Goal: Task Accomplishment & Management: Manage account settings

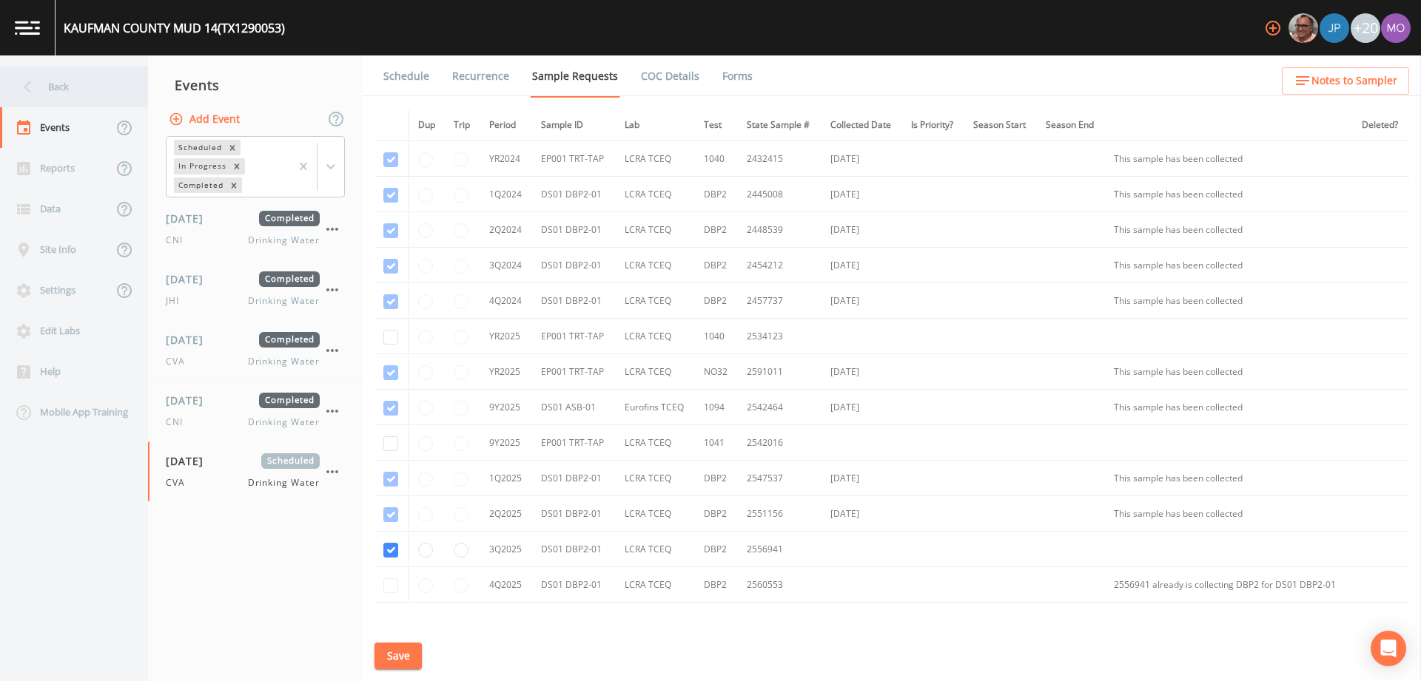
scroll to position [36, 0]
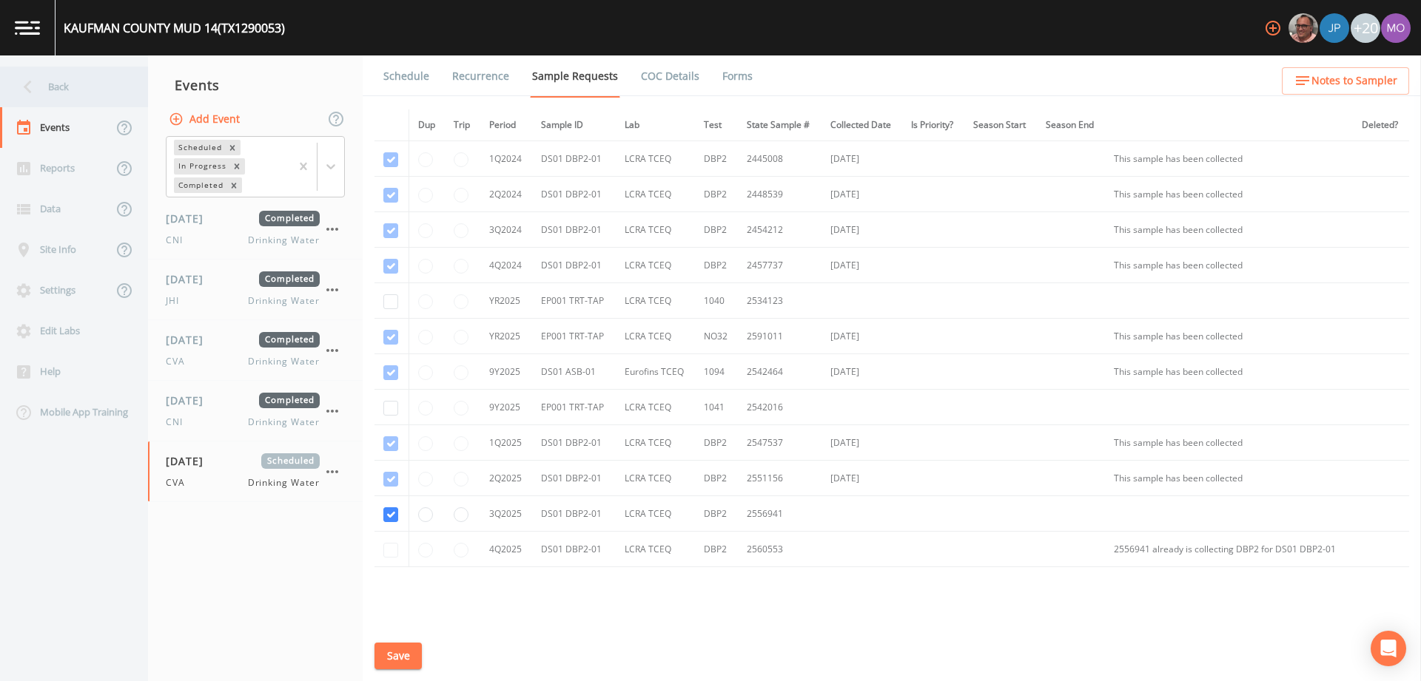
click at [67, 87] on div "Back" at bounding box center [66, 87] width 133 height 41
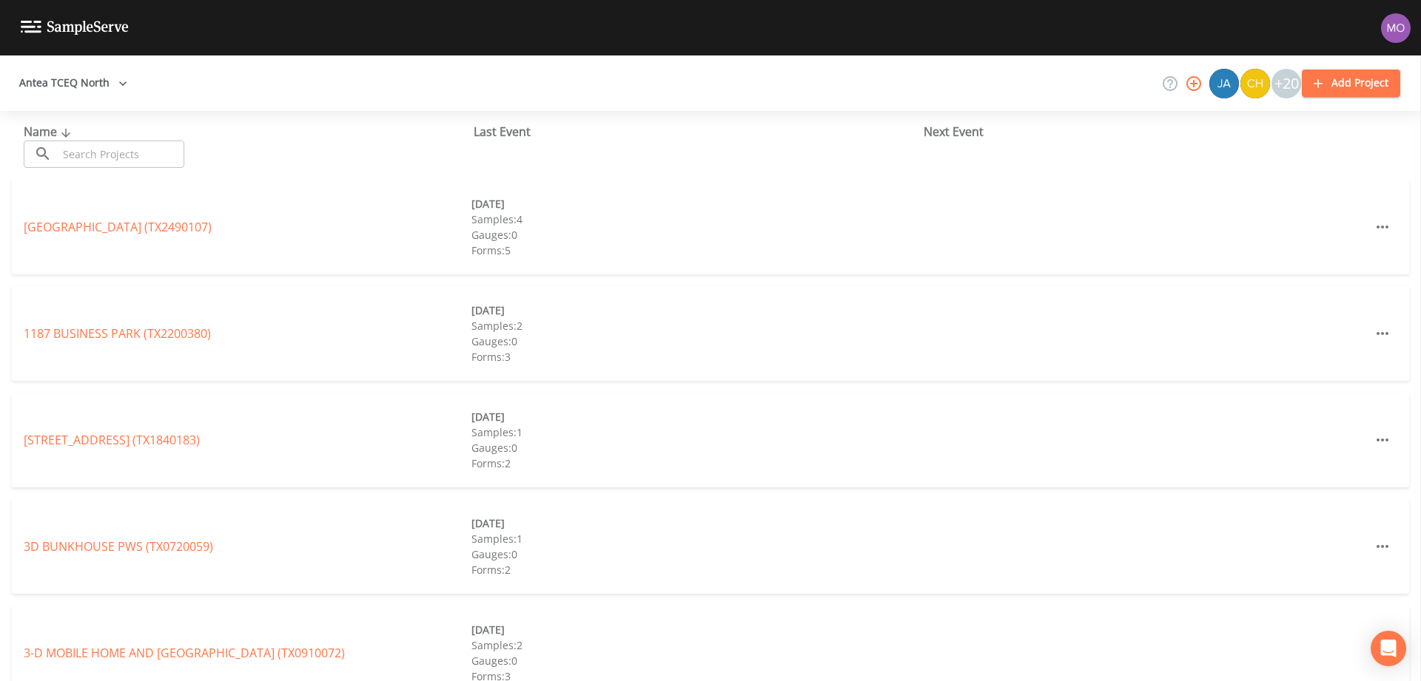
click at [84, 171] on div "Name ​ ​ Last Event Next Event" at bounding box center [710, 145] width 1421 height 69
click at [84, 145] on input "text" at bounding box center [121, 154] width 127 height 27
paste input "TX0700043"
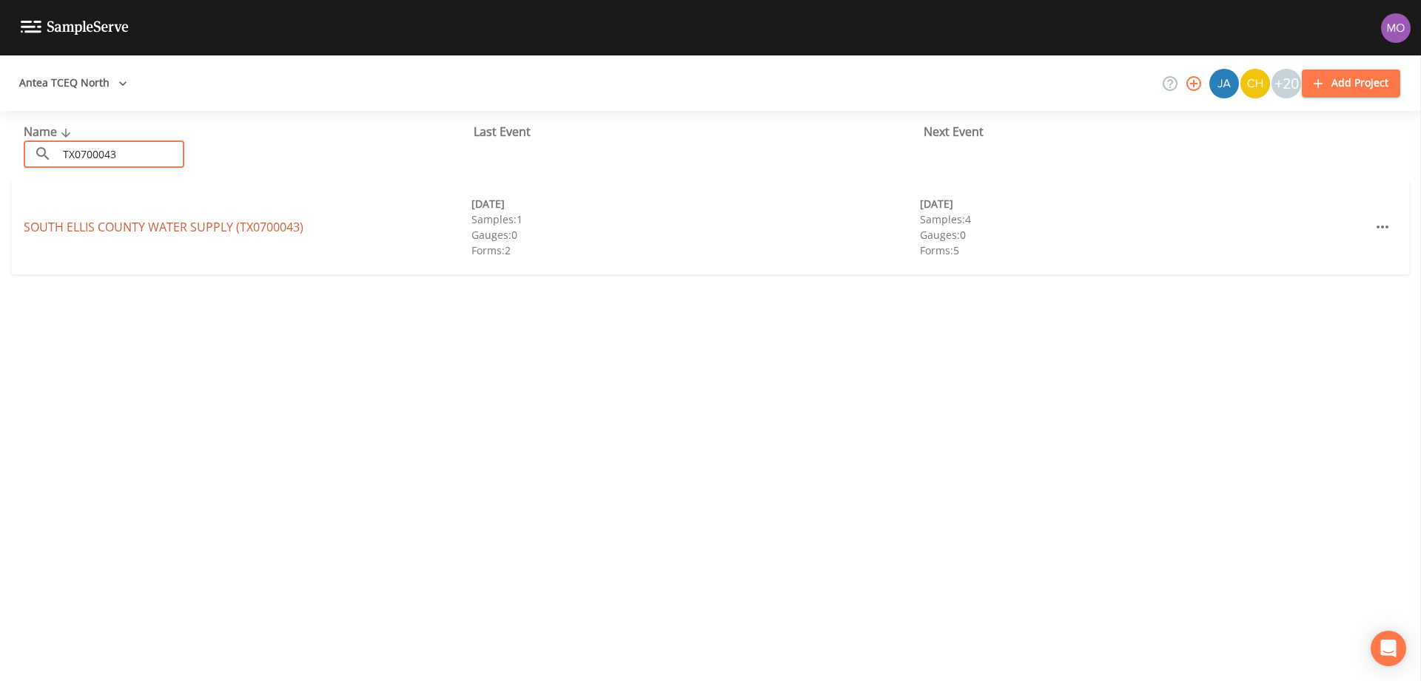
type input "TX0700043"
click at [123, 227] on link "SOUTH ELLIS COUNTY WATER SUPPLY (TX0700043)" at bounding box center [164, 227] width 280 height 16
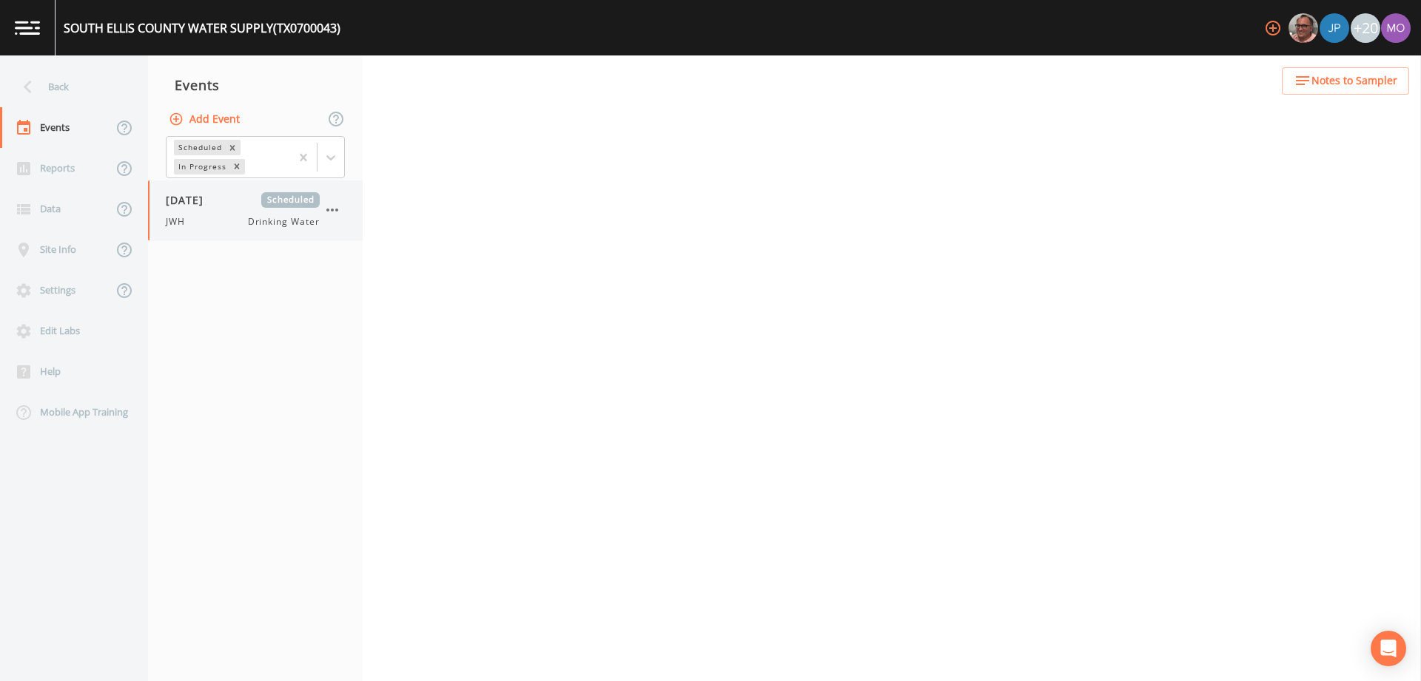
click at [195, 220] on div "JWH Drinking Water" at bounding box center [243, 221] width 154 height 13
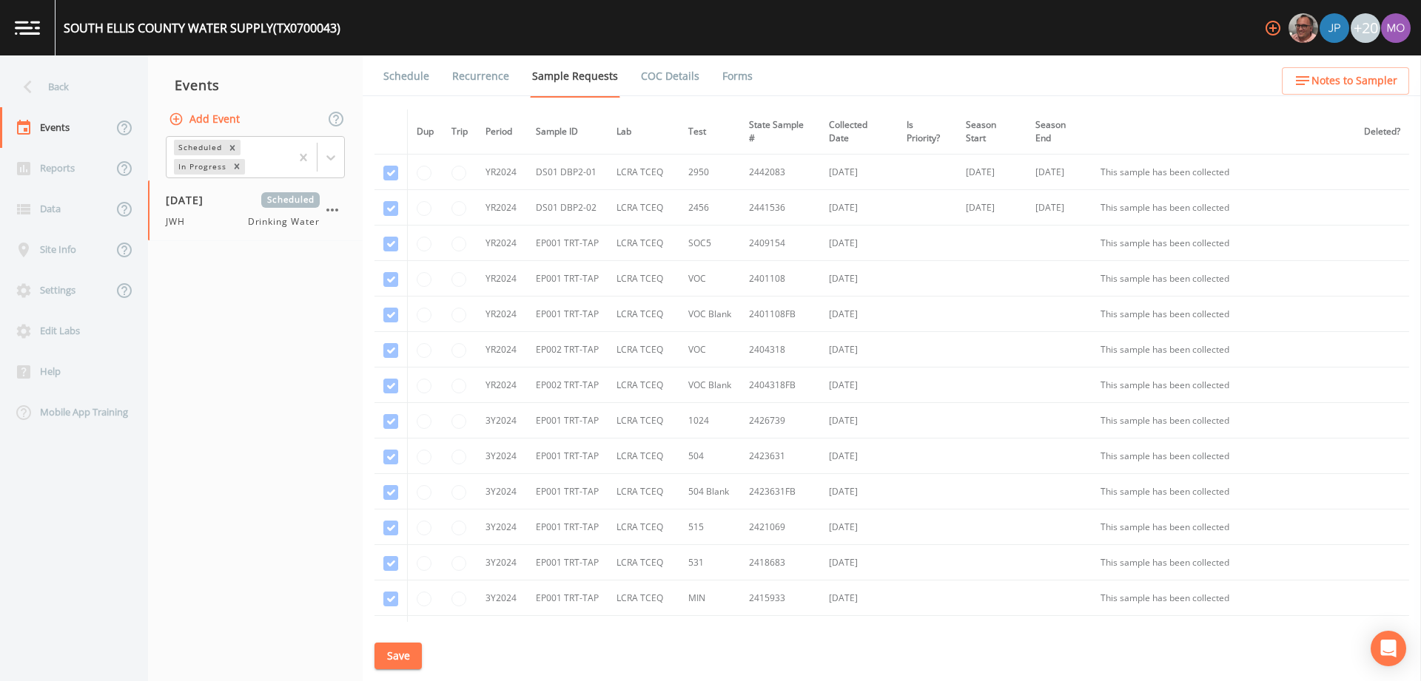
click at [726, 79] on link "Forms" at bounding box center [737, 75] width 35 height 41
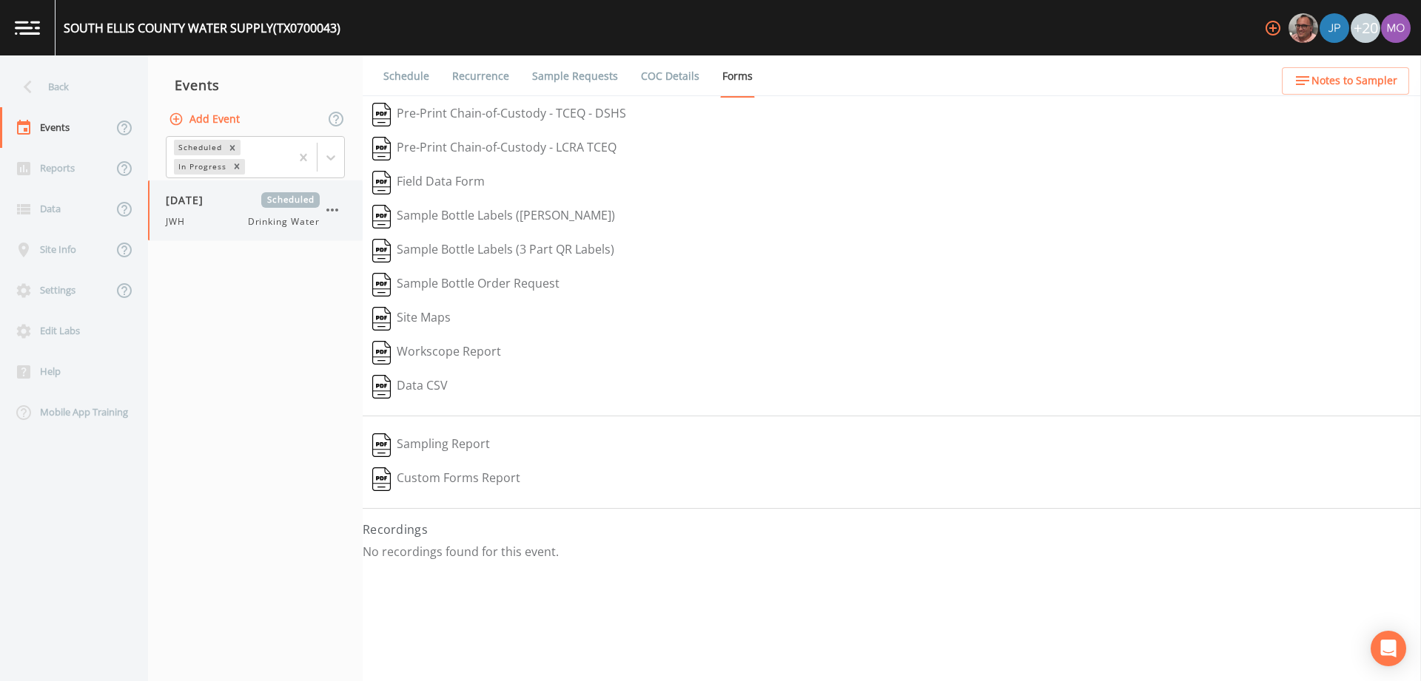
click at [326, 211] on icon "button" at bounding box center [332, 210] width 18 height 18
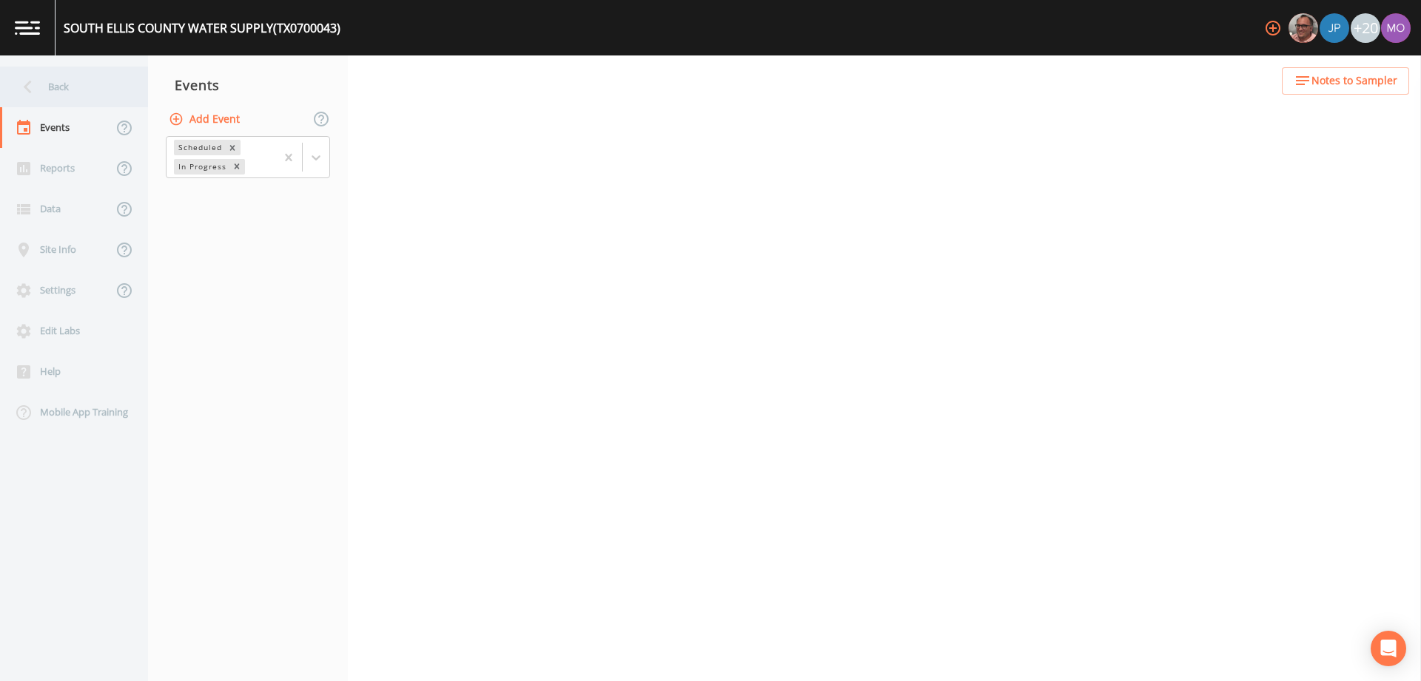
click at [41, 85] on div "Back" at bounding box center [66, 87] width 133 height 41
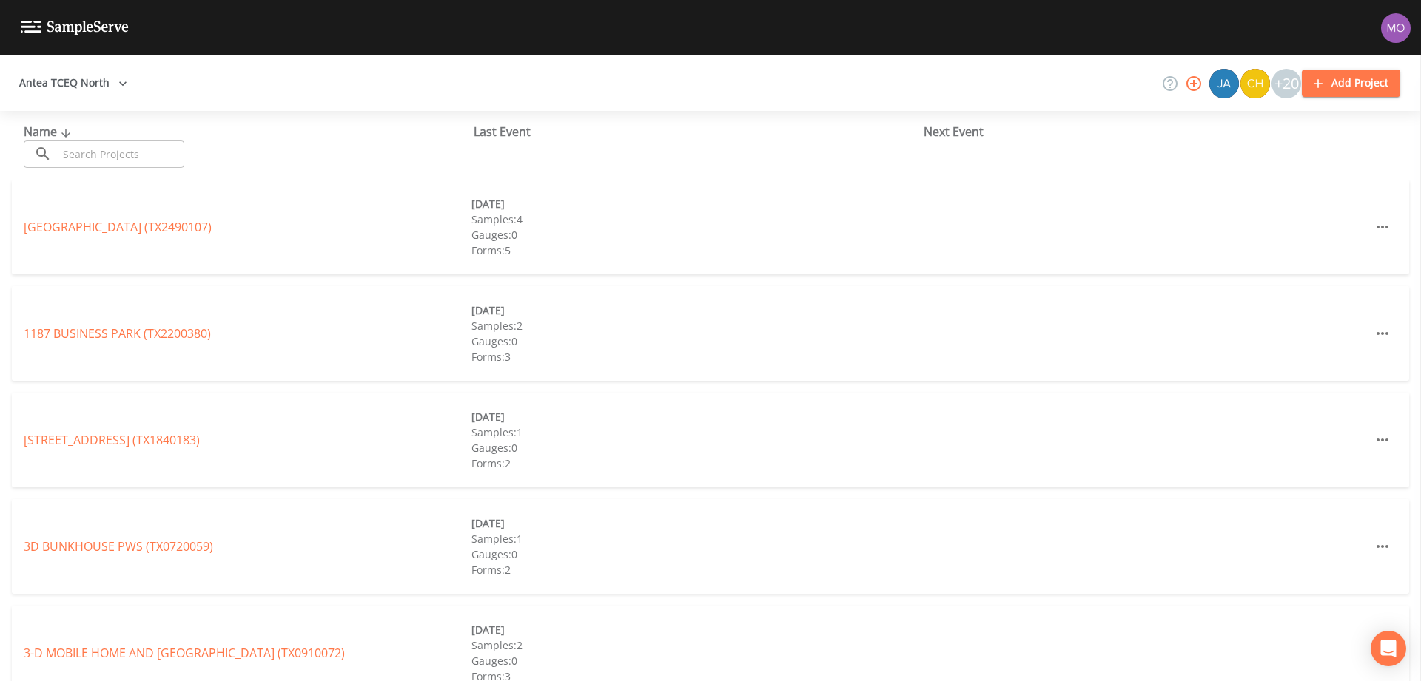
click at [81, 132] on div "Name ​ ​" at bounding box center [249, 145] width 450 height 45
click at [81, 139] on div "Name ​ ​" at bounding box center [249, 145] width 450 height 45
click at [79, 147] on input "text" at bounding box center [121, 154] width 127 height 27
paste input "TX1090069"
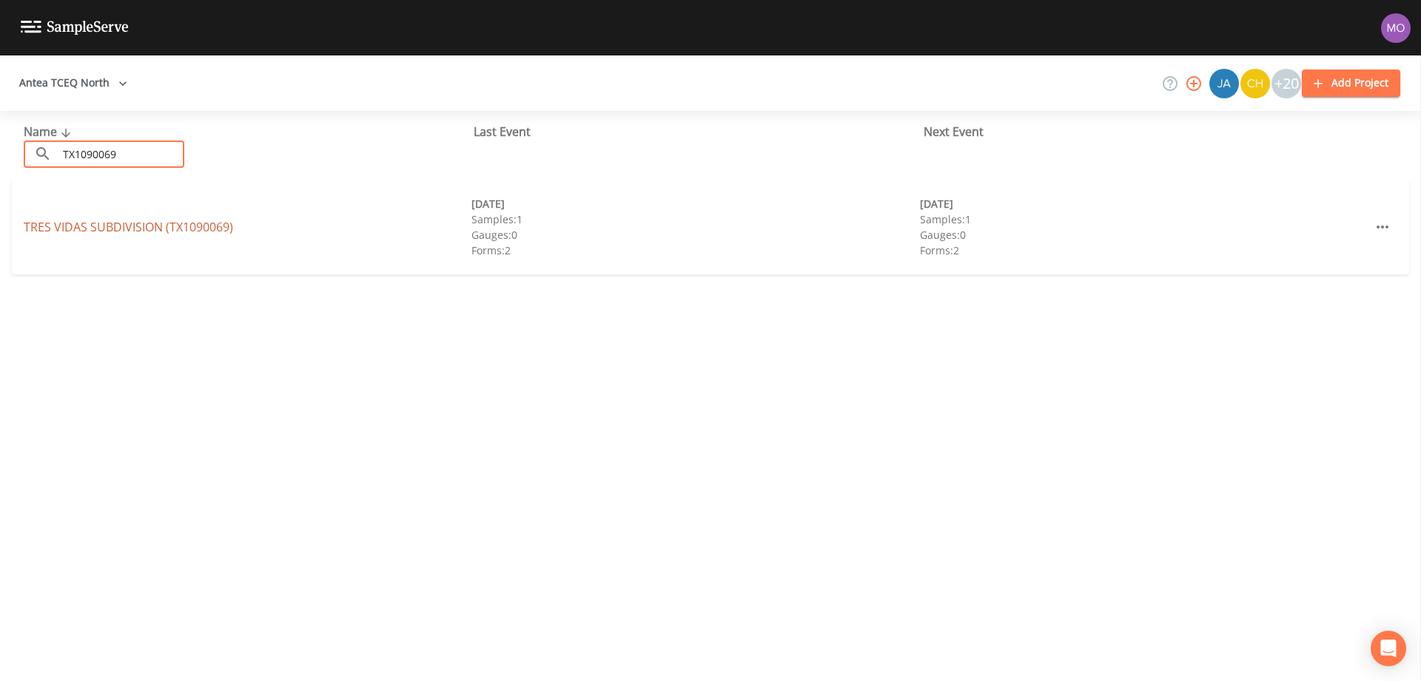
type input "TX1090069"
click at [89, 225] on link "TRES VIDAS SUBDIVISION (TX1090069)" at bounding box center [128, 227] width 209 height 16
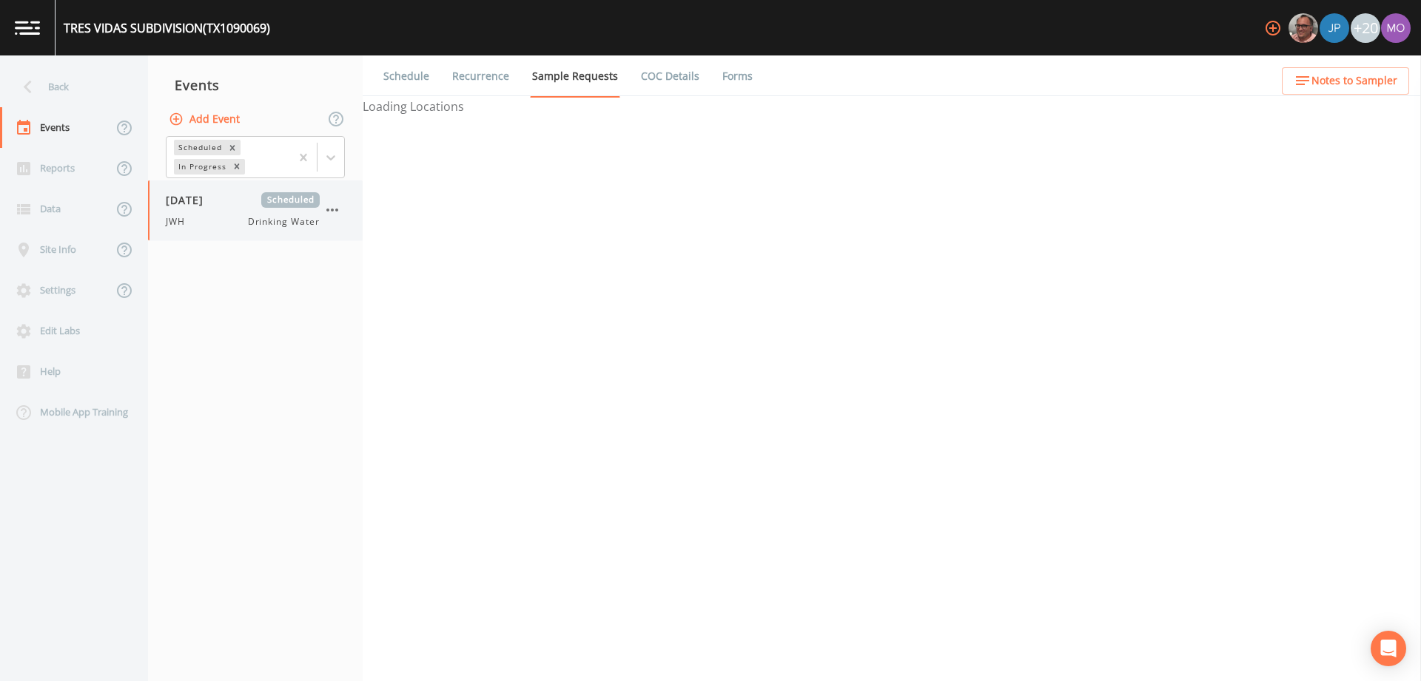
click at [213, 214] on div "[DATE] Scheduled JWH Drinking Water" at bounding box center [243, 210] width 154 height 36
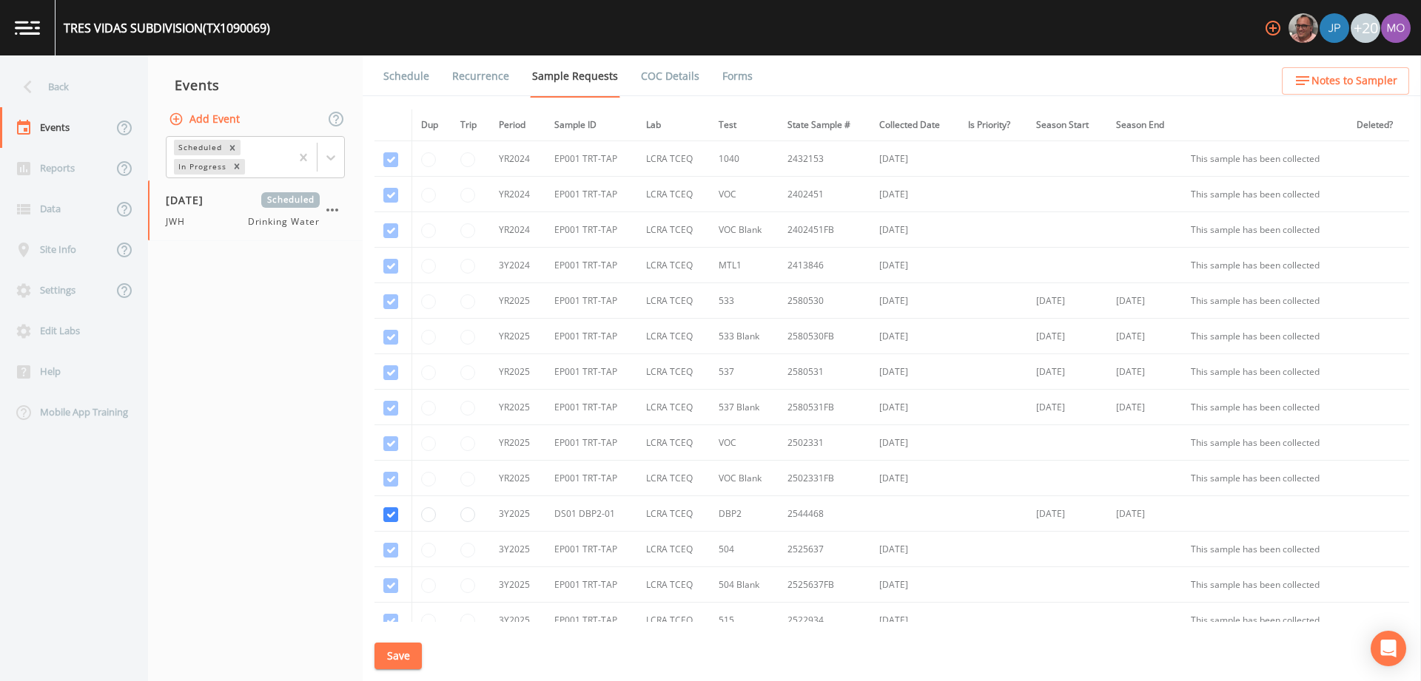
click at [730, 79] on link "Forms" at bounding box center [737, 75] width 35 height 41
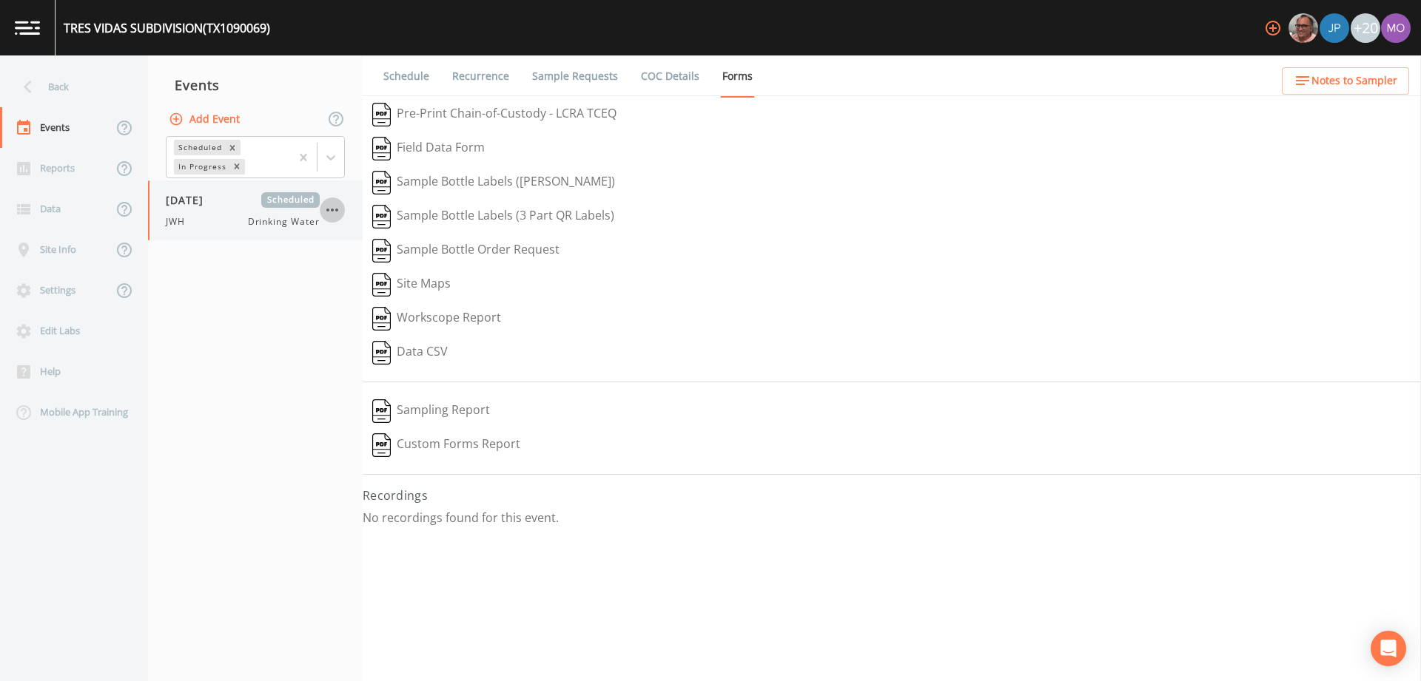
click at [328, 211] on icon "button" at bounding box center [332, 210] width 12 height 3
click at [350, 301] on div at bounding box center [344, 296] width 27 height 15
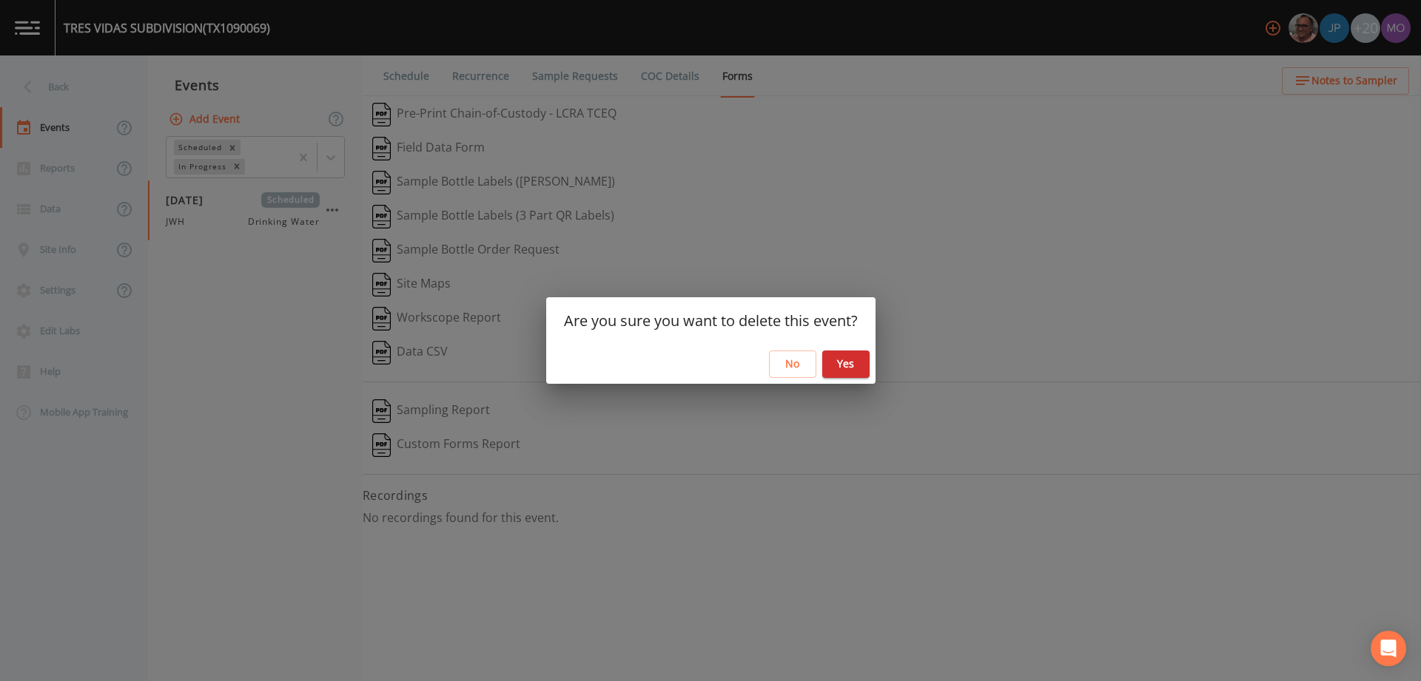
click at [848, 368] on button "Yes" at bounding box center [845, 364] width 47 height 27
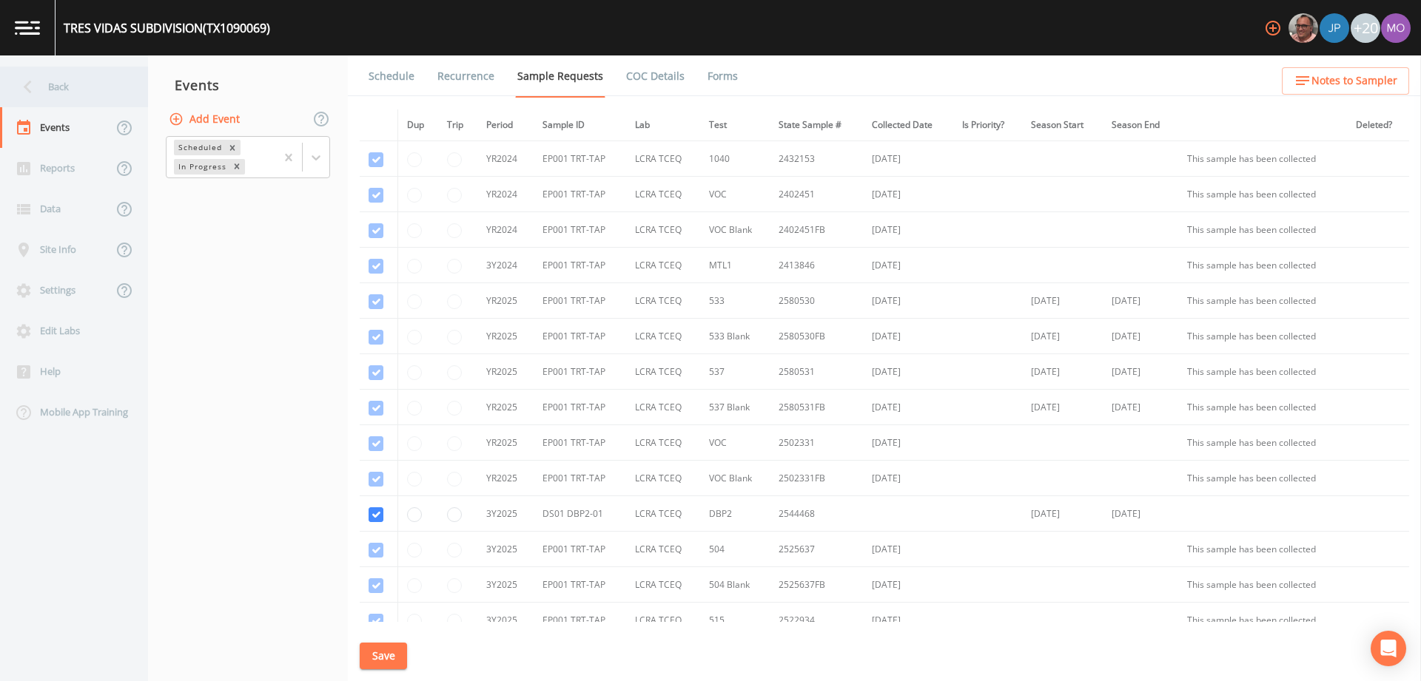
click at [67, 87] on div "Back" at bounding box center [66, 87] width 133 height 41
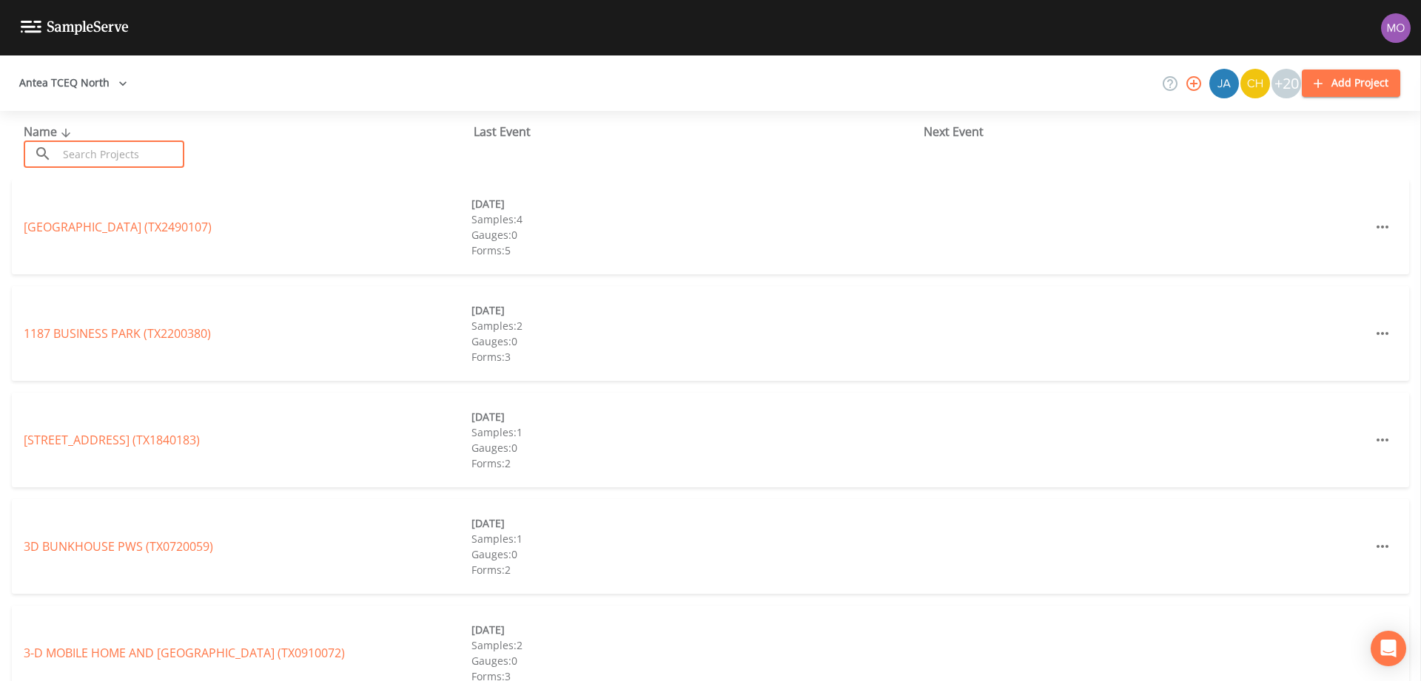
click at [92, 149] on input "text" at bounding box center [121, 154] width 127 height 27
paste input "TX1090068"
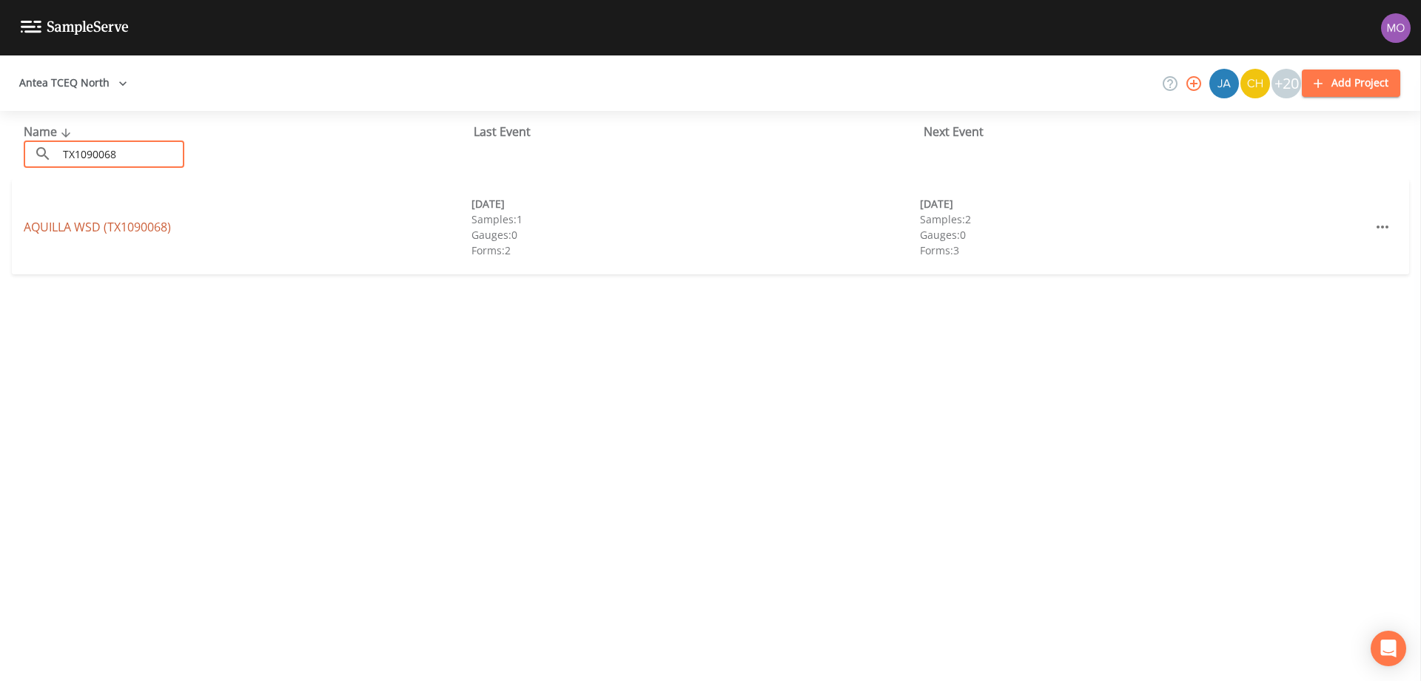
type input "TX1090068"
click at [110, 222] on link "AQUILLA WSD (TX1090068)" at bounding box center [97, 227] width 147 height 16
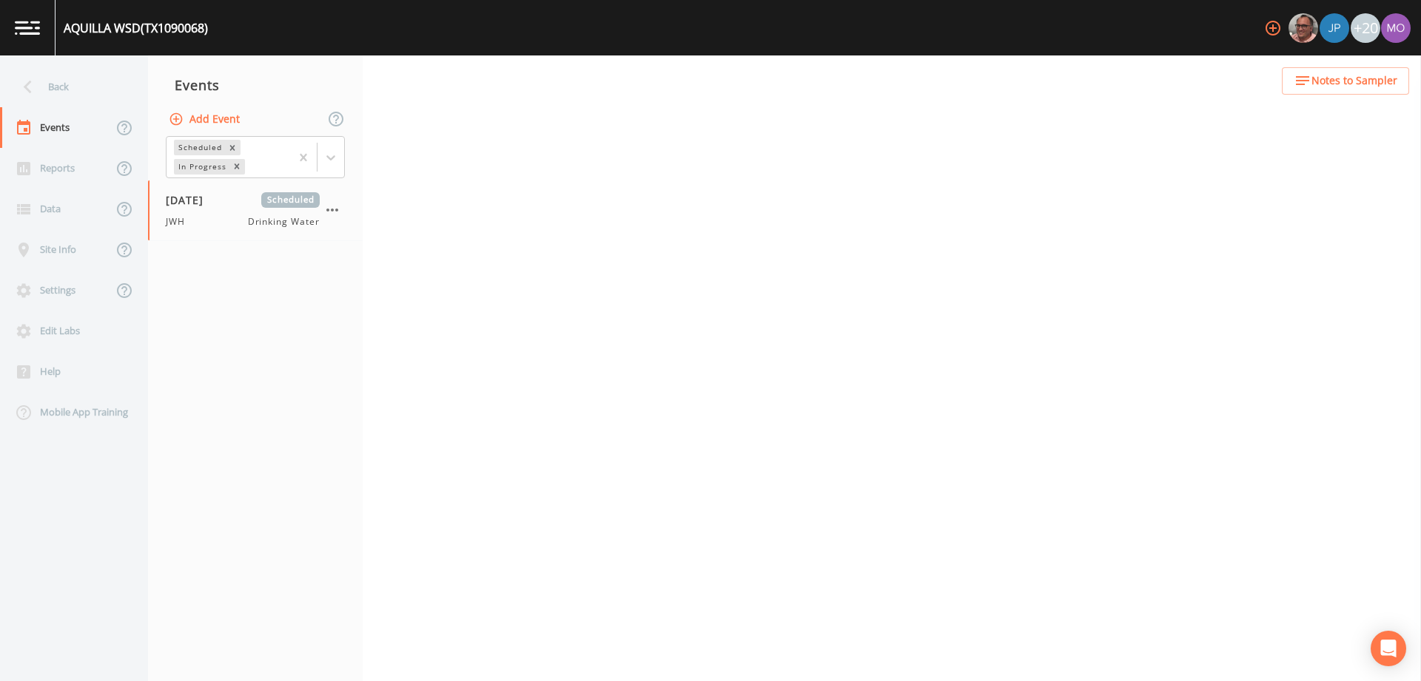
click at [220, 121] on button "Add Event" at bounding box center [206, 119] width 80 height 27
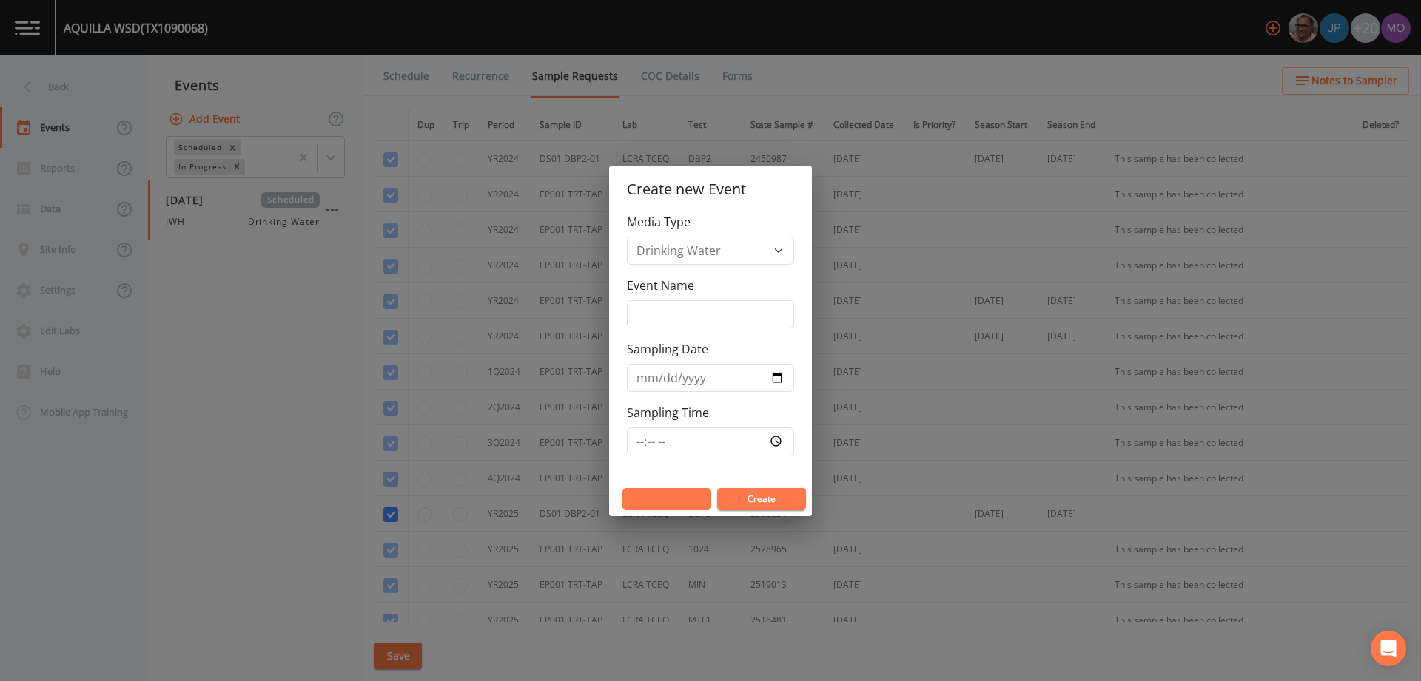
click at [676, 496] on button "Cancel" at bounding box center [666, 499] width 89 height 22
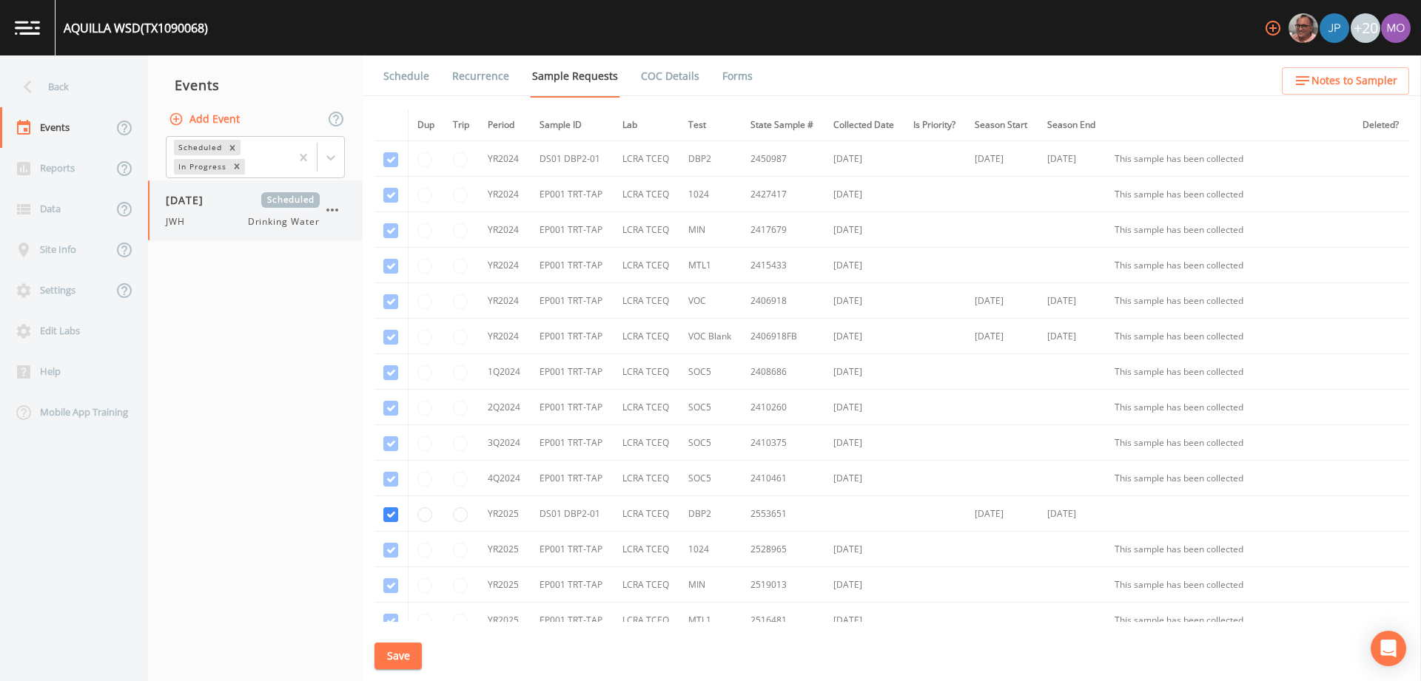
click at [215, 210] on div "[DATE] Scheduled JWH Drinking Water" at bounding box center [243, 210] width 154 height 36
click at [726, 83] on link "Forms" at bounding box center [737, 75] width 35 height 41
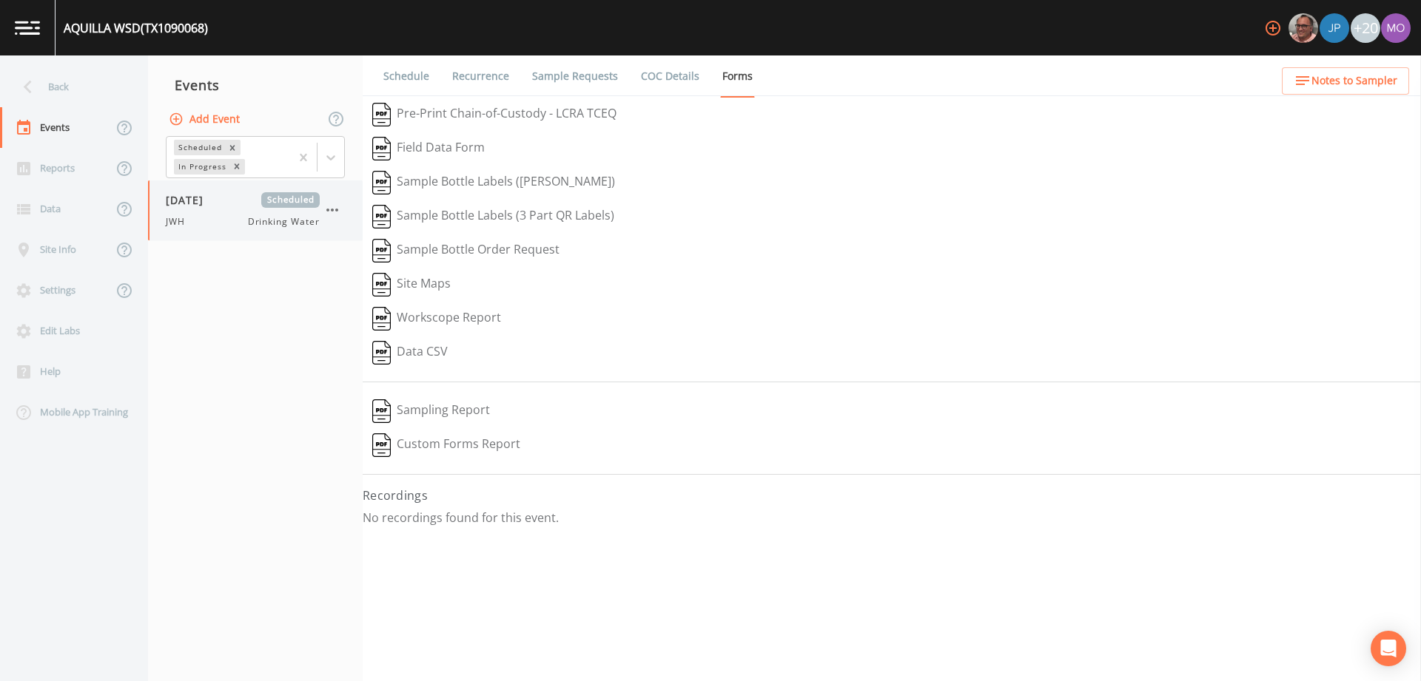
click at [331, 212] on icon "button" at bounding box center [332, 210] width 18 height 18
click at [349, 294] on div at bounding box center [344, 296] width 27 height 15
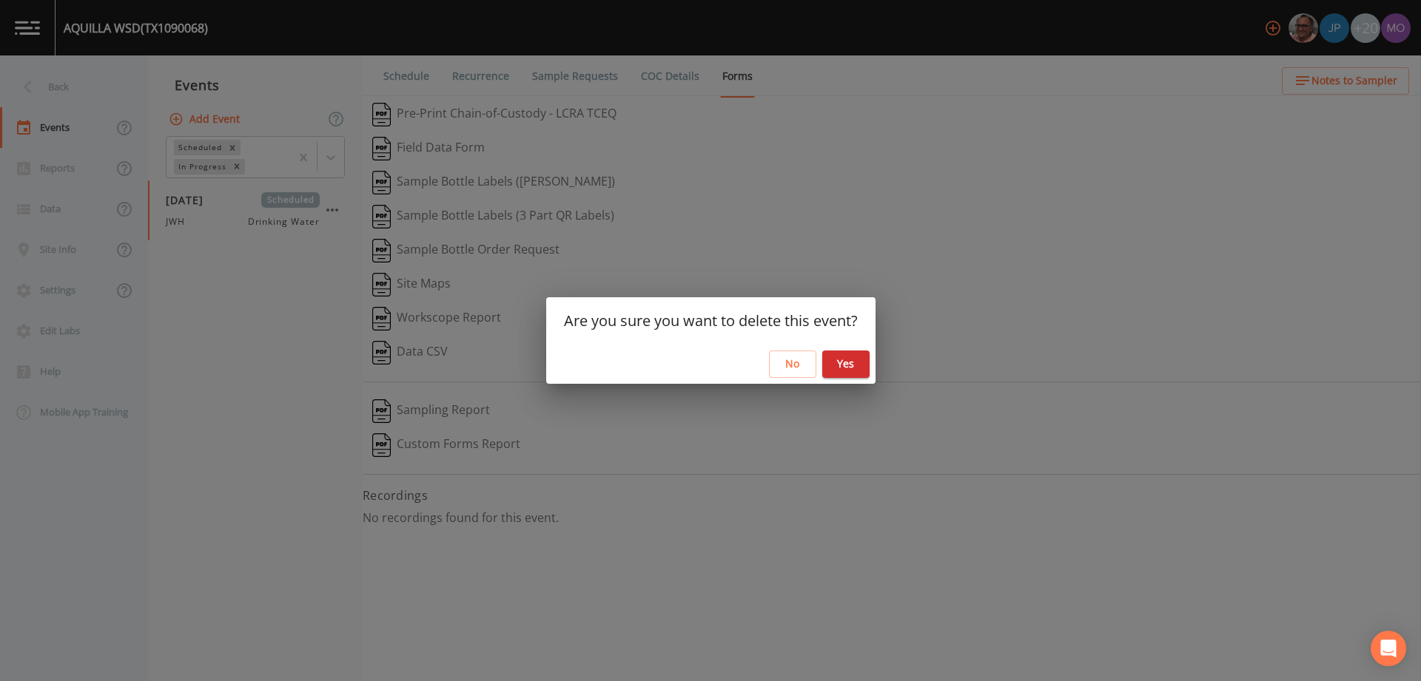
click at [859, 368] on button "Yes" at bounding box center [845, 364] width 47 height 27
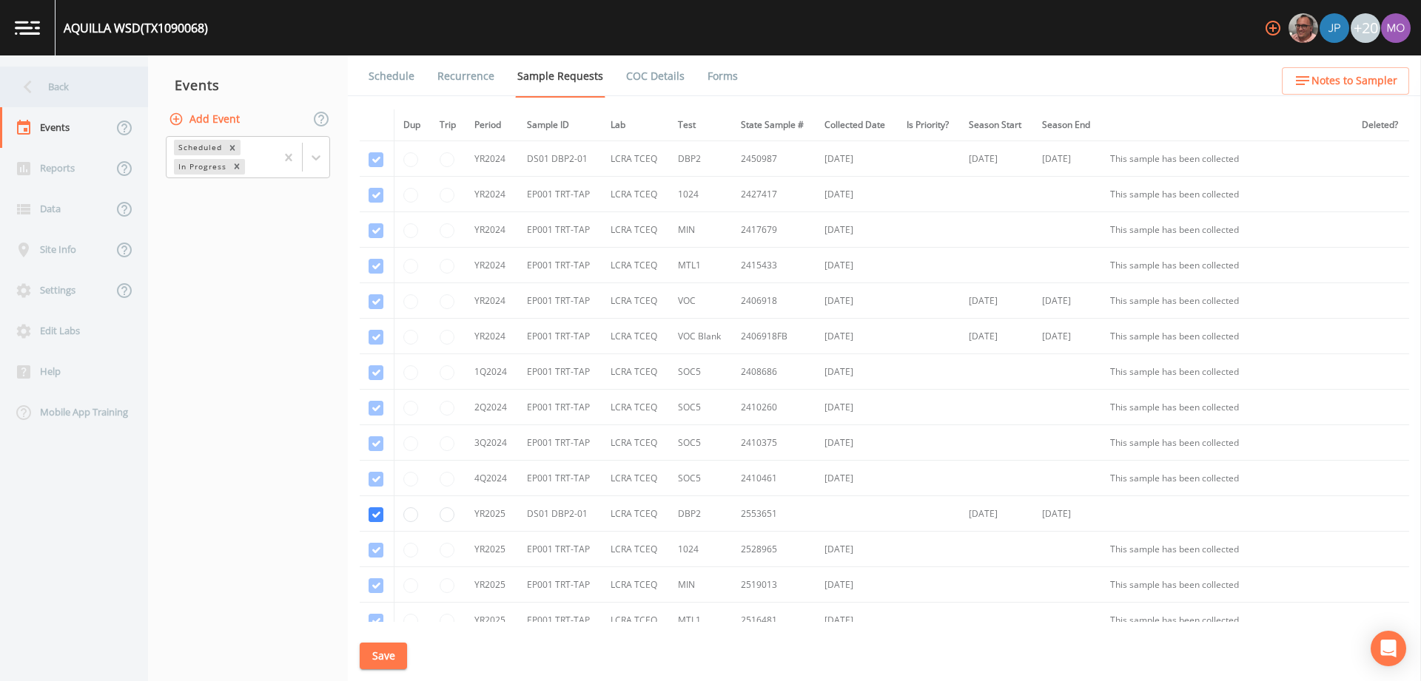
click at [62, 86] on div "Back" at bounding box center [66, 87] width 133 height 41
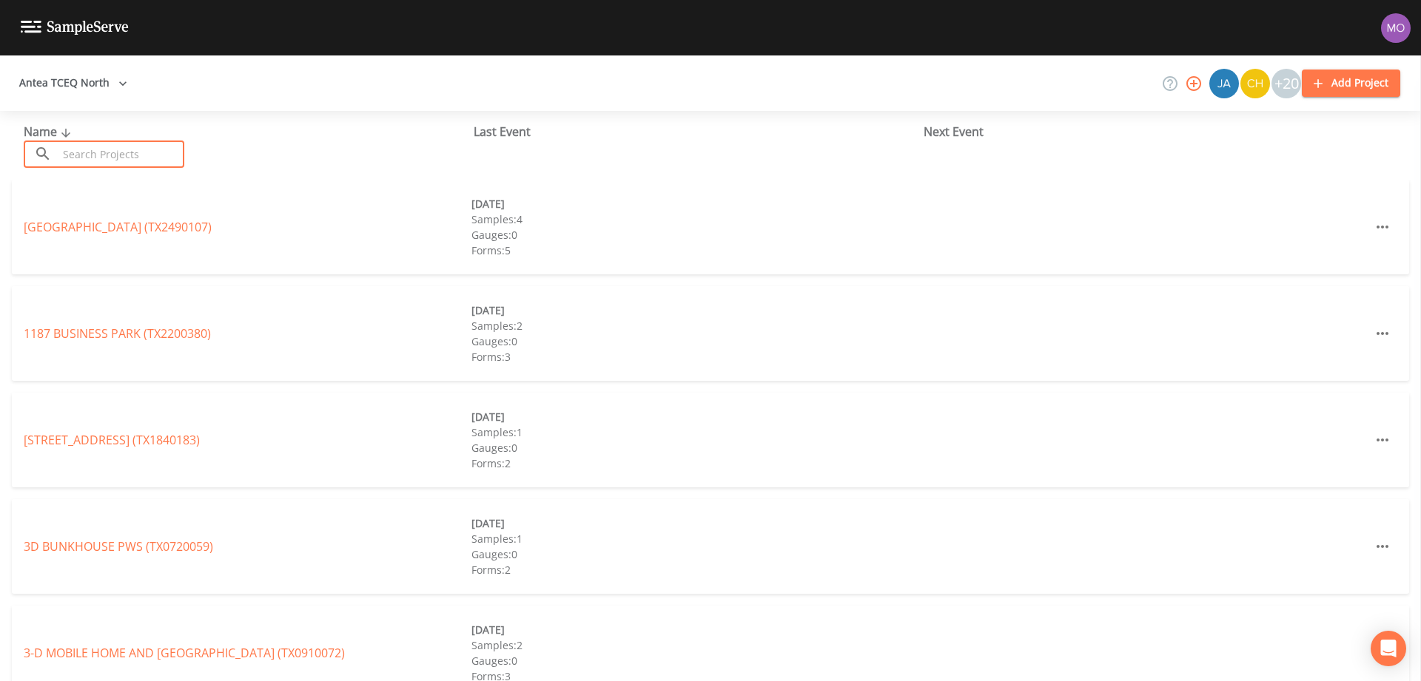
click at [76, 152] on input "text" at bounding box center [121, 154] width 127 height 27
paste input "TX1090075"
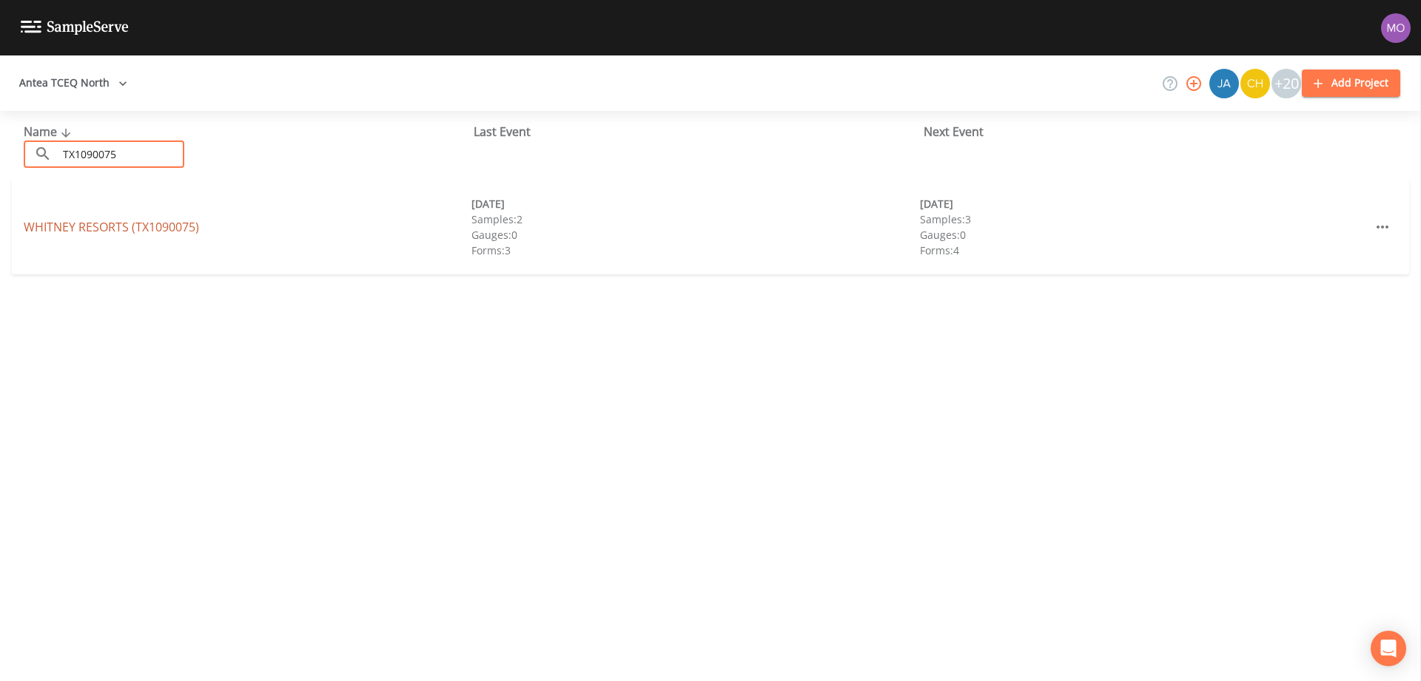
type input "TX1090075"
click at [107, 219] on link "WHITNEY RESORTS (TX1090075)" at bounding box center [111, 227] width 175 height 16
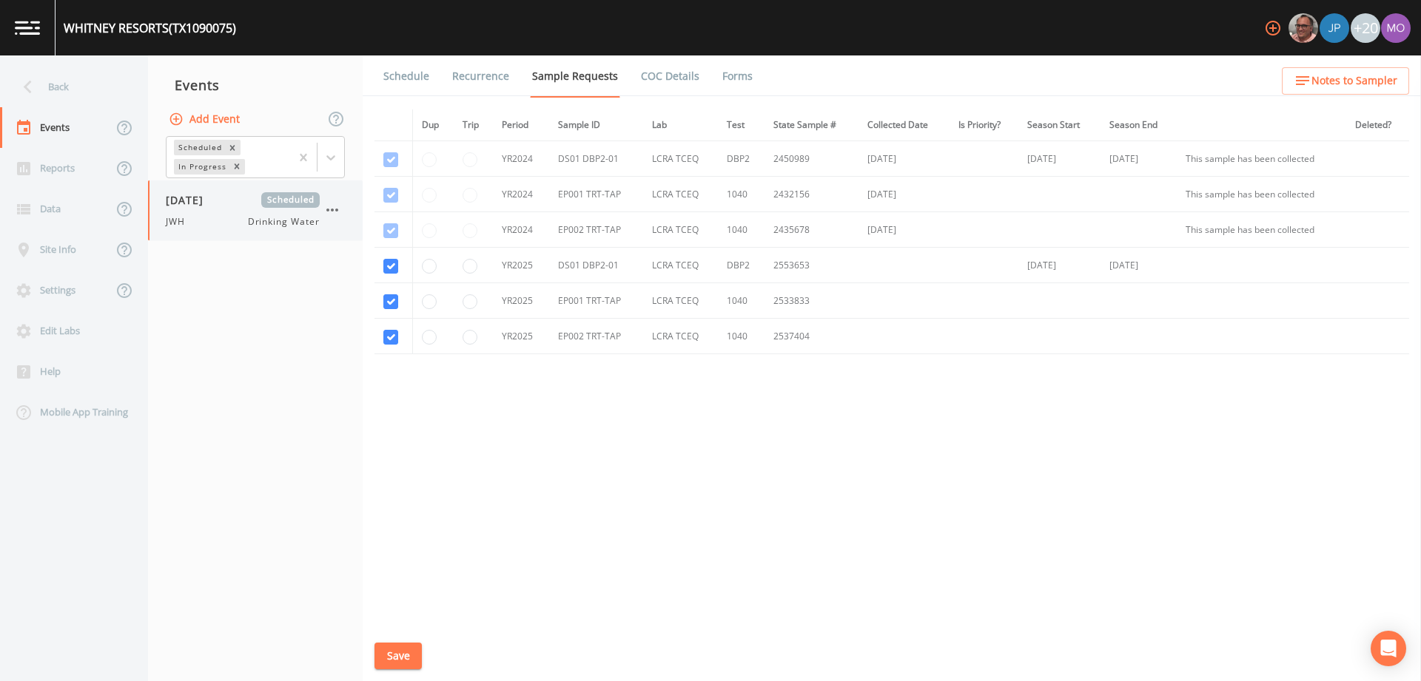
click at [214, 199] on span "[DATE]" at bounding box center [190, 200] width 48 height 16
click at [726, 80] on link "Forms" at bounding box center [737, 75] width 35 height 41
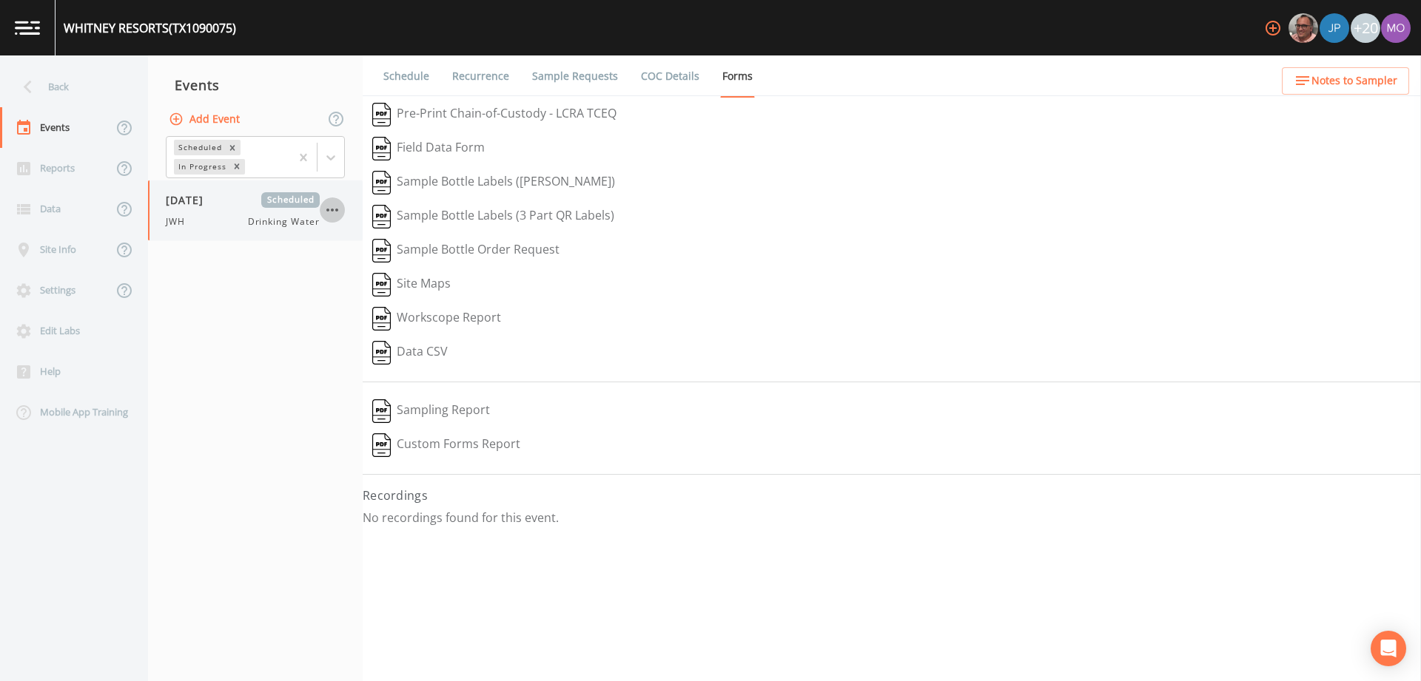
click at [338, 208] on icon "button" at bounding box center [332, 210] width 18 height 18
click at [366, 291] on p "Delete" at bounding box center [405, 297] width 95 height 18
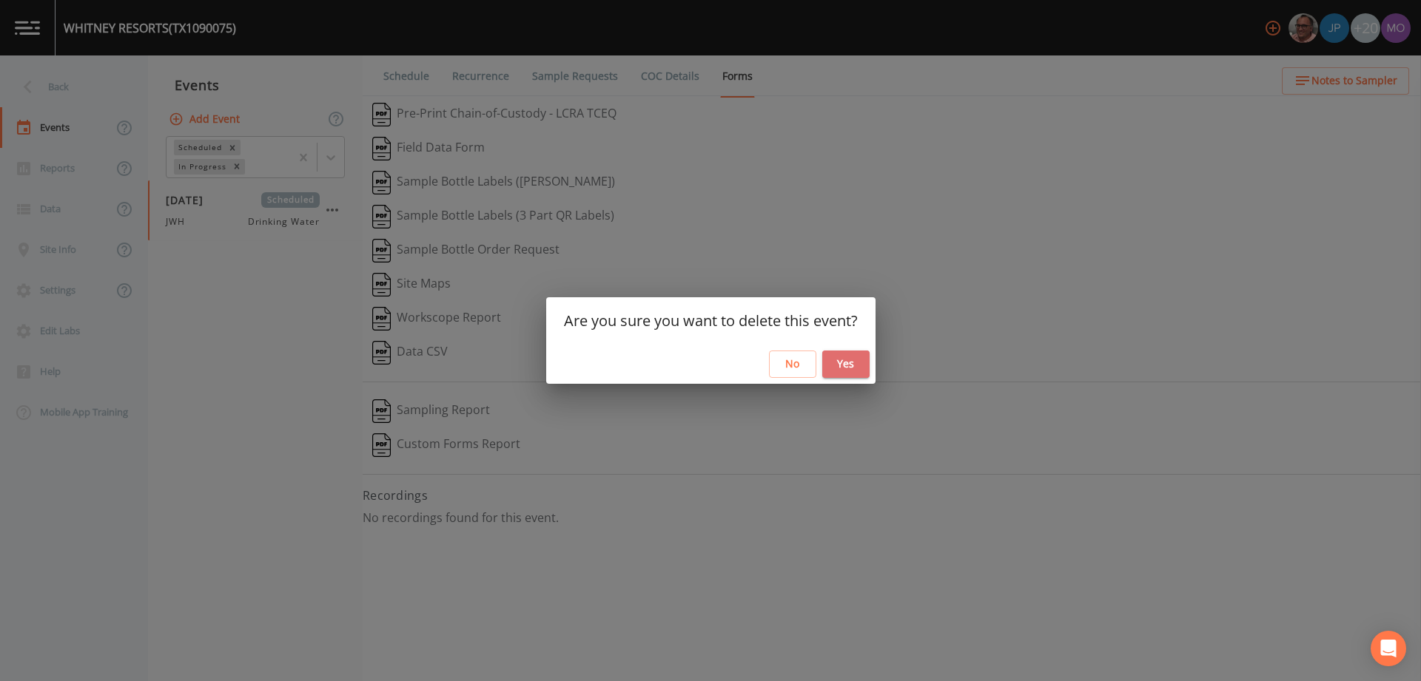
click at [863, 361] on button "Yes" at bounding box center [845, 364] width 47 height 27
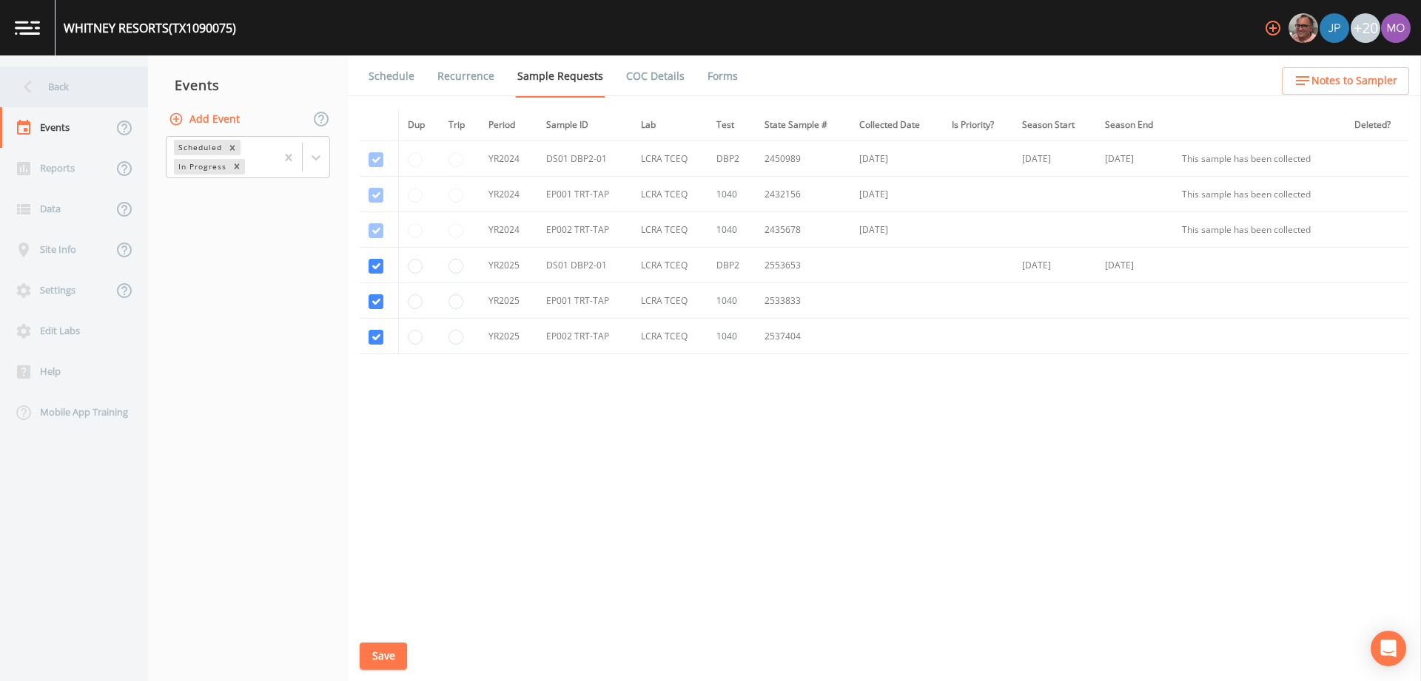
click at [59, 88] on div "Back" at bounding box center [66, 87] width 133 height 41
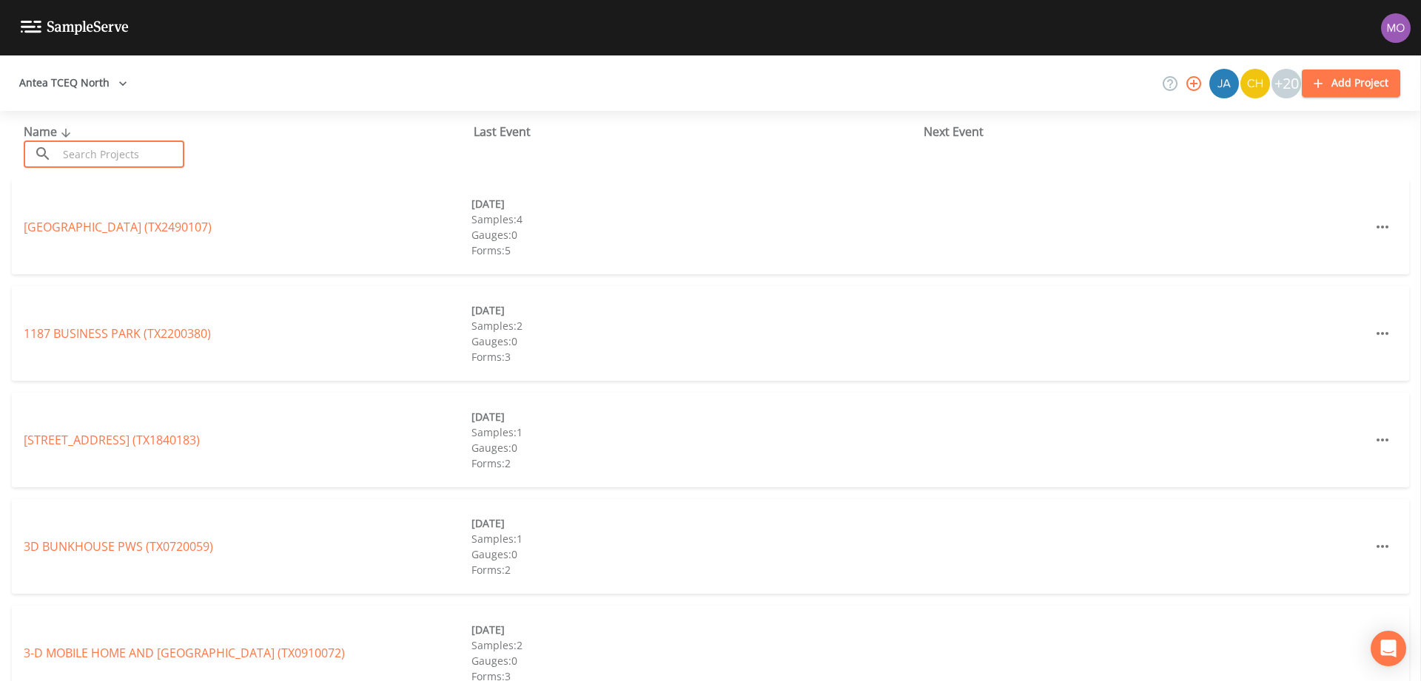
click at [106, 152] on input "text" at bounding box center [121, 154] width 127 height 27
paste input "TX1090021"
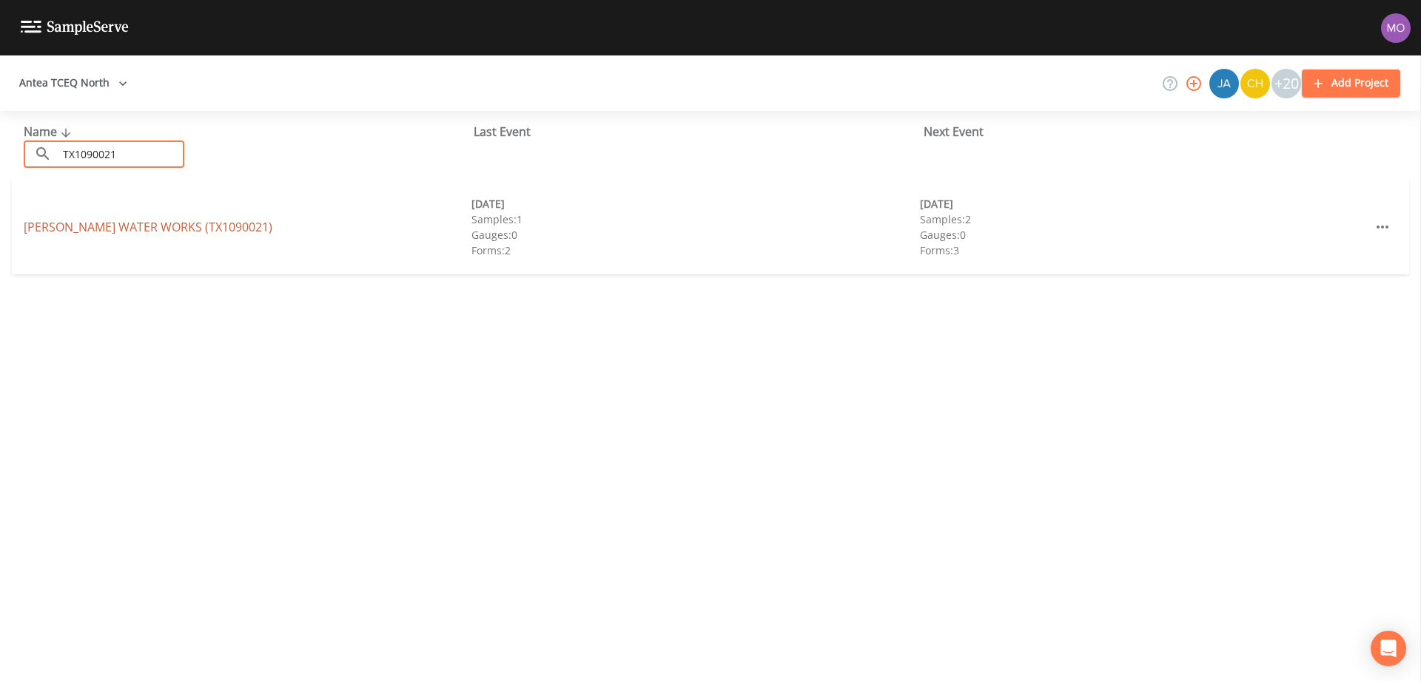
type input "TX1090021"
click at [110, 221] on link "COVINGTON WATER WORKS (TX1090021)" at bounding box center [148, 227] width 249 height 16
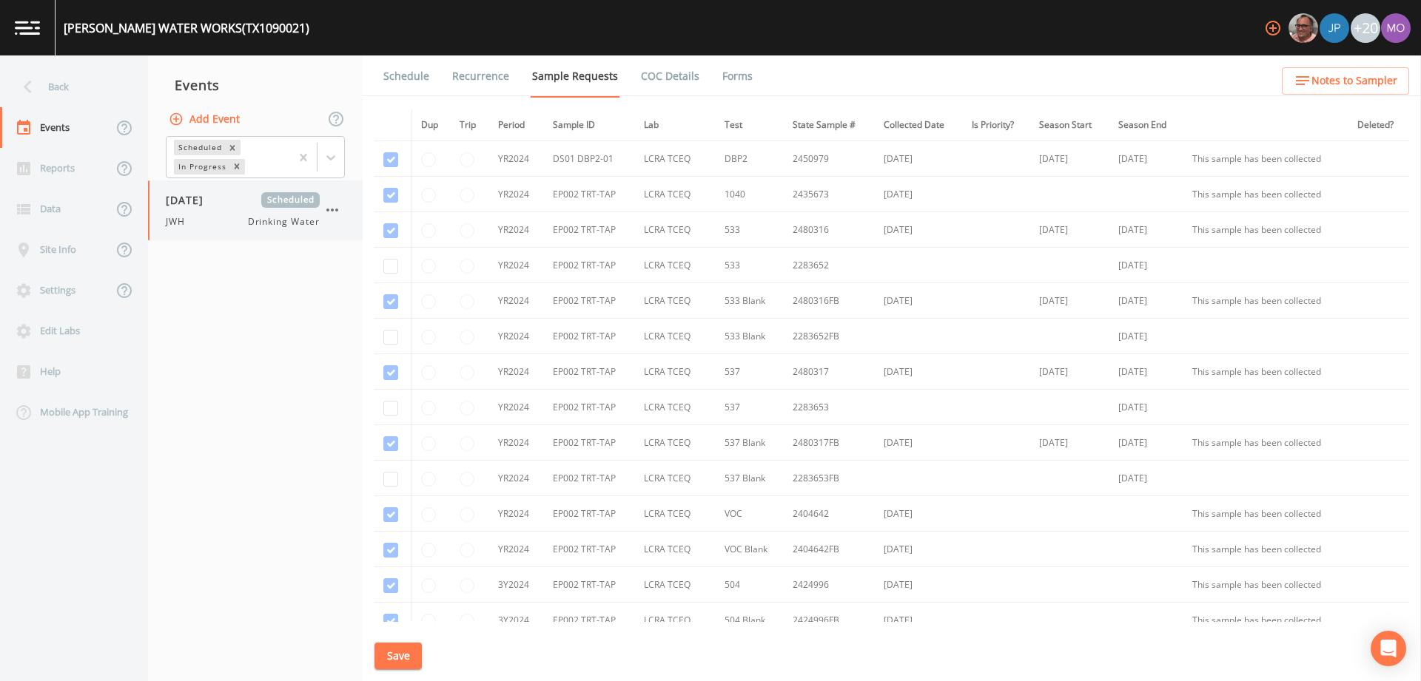
click at [202, 205] on span "[DATE]" at bounding box center [190, 200] width 48 height 16
click at [724, 78] on link "Forms" at bounding box center [737, 75] width 35 height 41
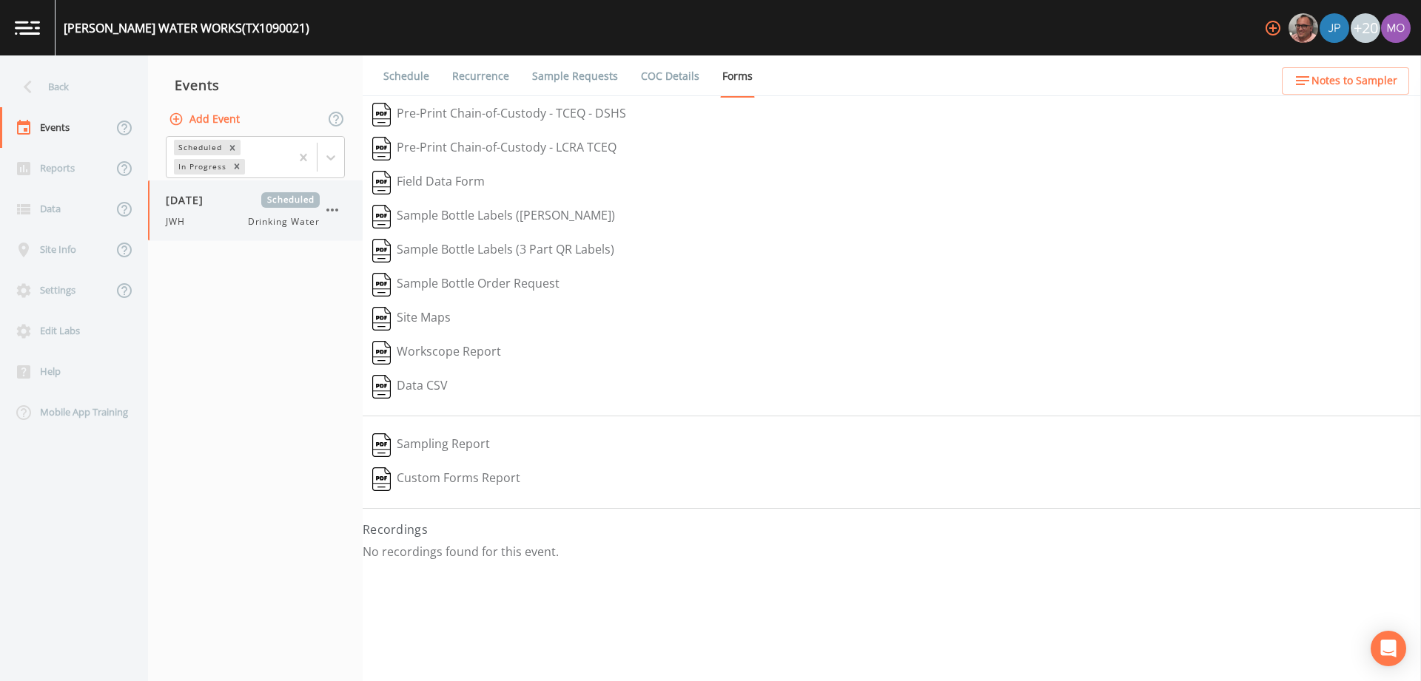
click at [334, 215] on icon "button" at bounding box center [332, 210] width 18 height 18
click at [355, 288] on li "Delete" at bounding box center [393, 296] width 146 height 27
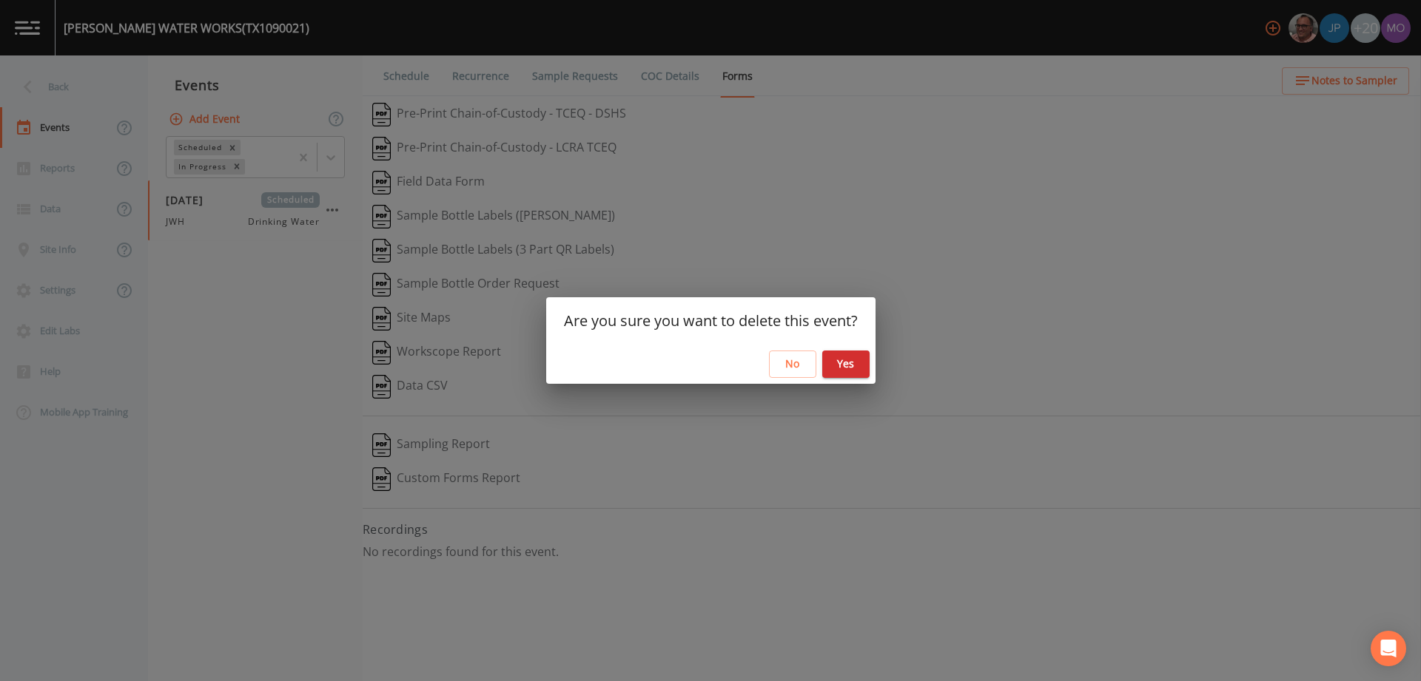
click at [851, 363] on button "Yes" at bounding box center [845, 364] width 47 height 27
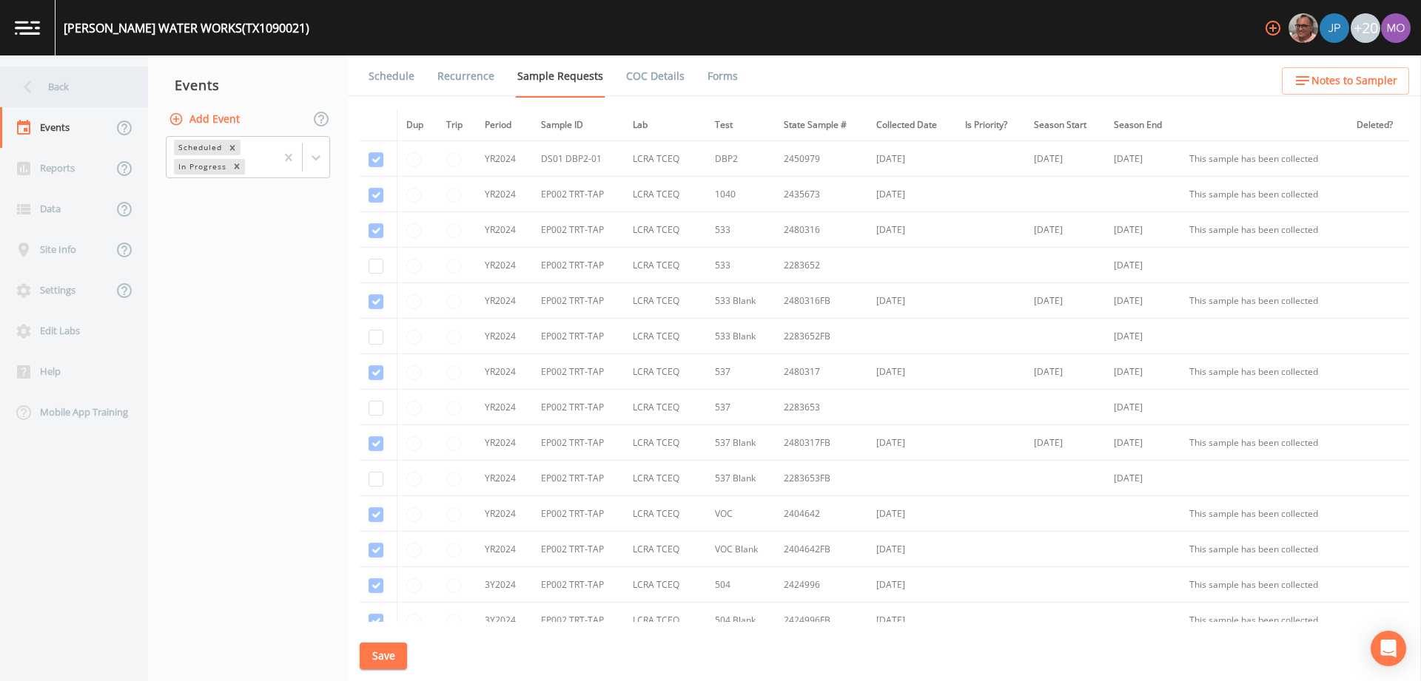
click at [43, 95] on div "Back" at bounding box center [66, 87] width 133 height 41
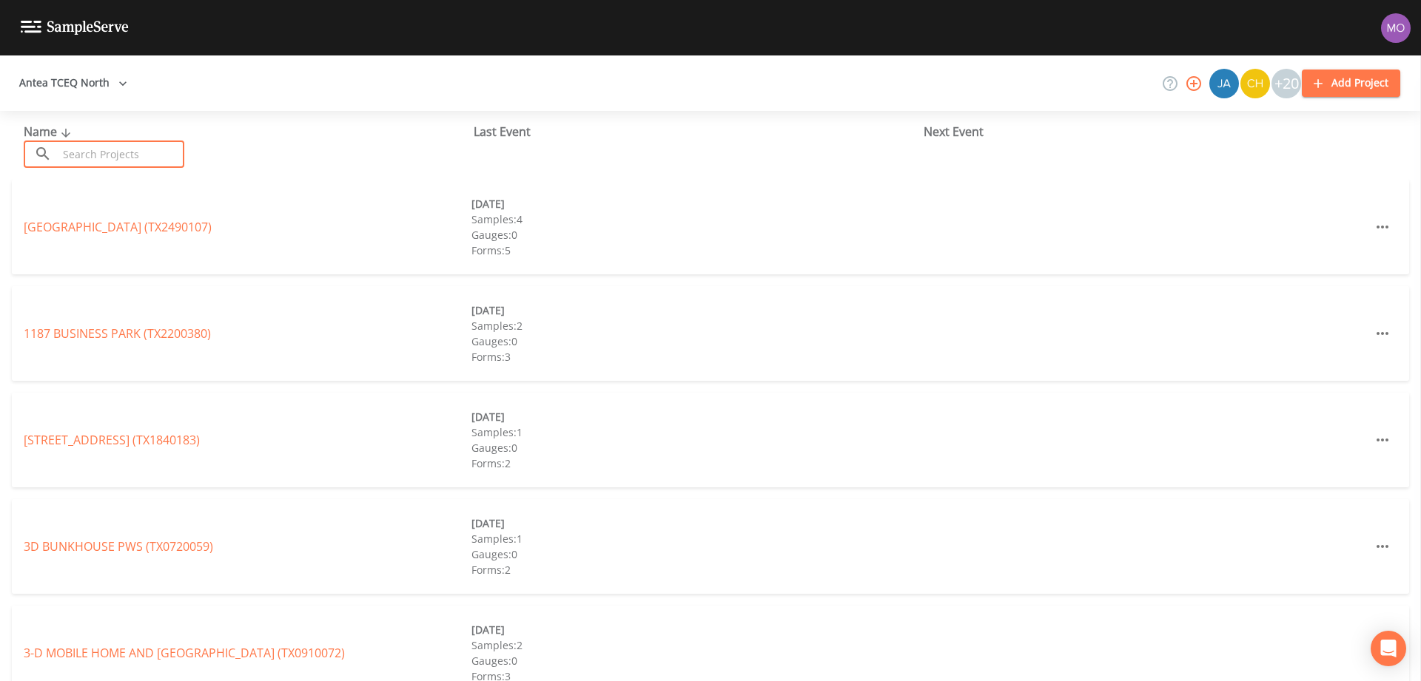
click at [81, 147] on input "text" at bounding box center [121, 154] width 127 height 27
paste input "TX0700004"
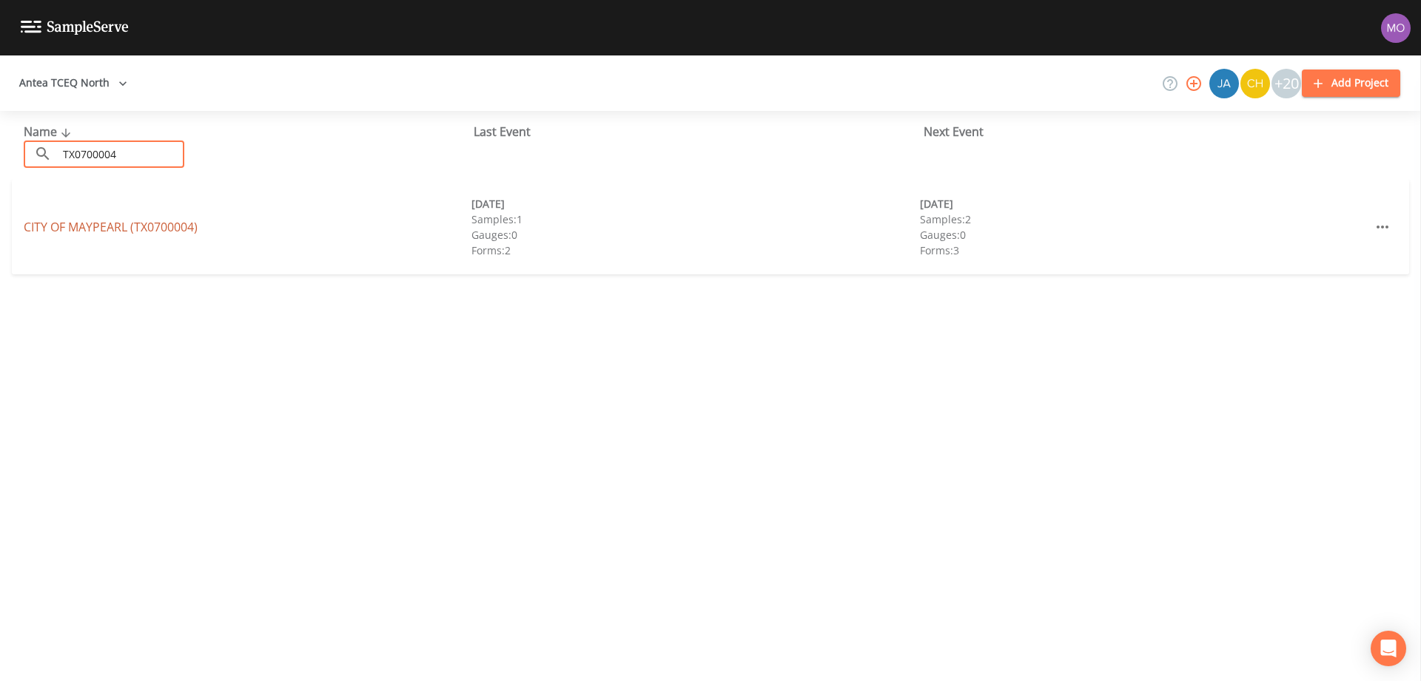
type input "TX0700004"
click at [118, 222] on link "CITY OF MAYPEARL (TX0700004)" at bounding box center [111, 227] width 174 height 16
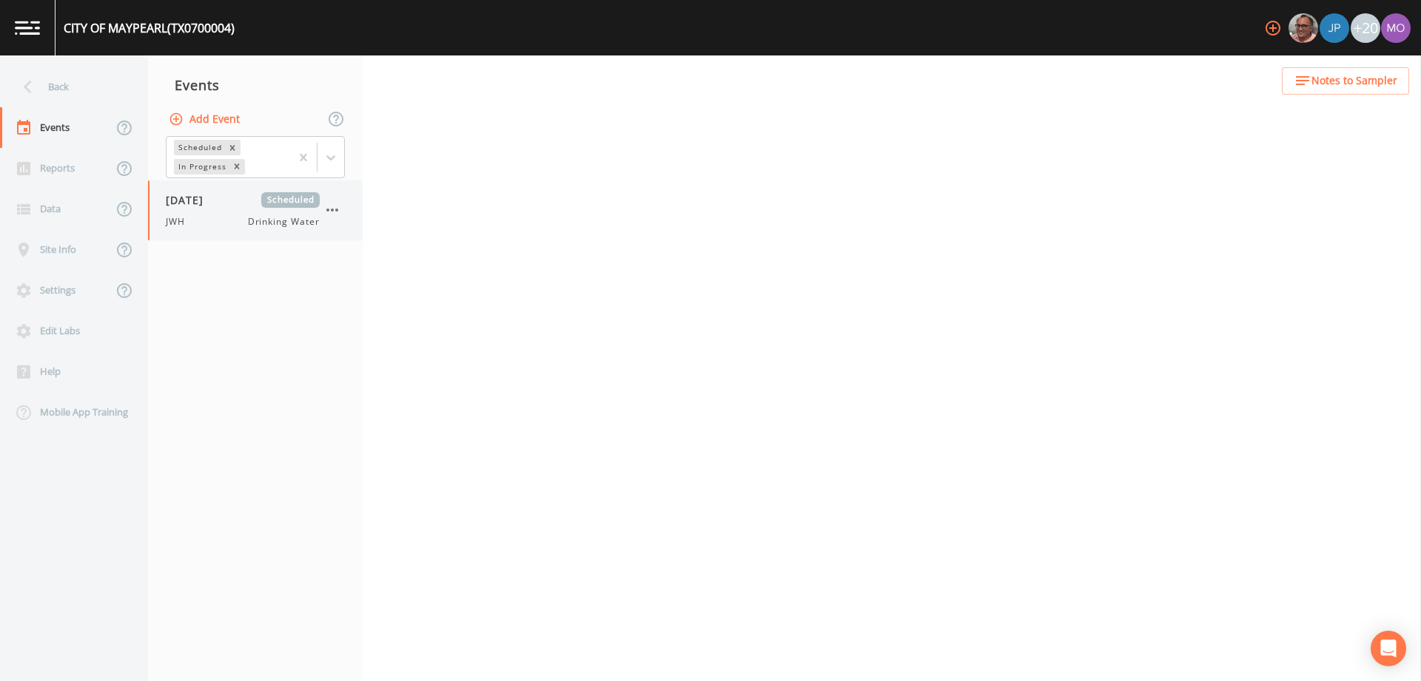
click at [213, 206] on span "[DATE]" at bounding box center [190, 200] width 48 height 16
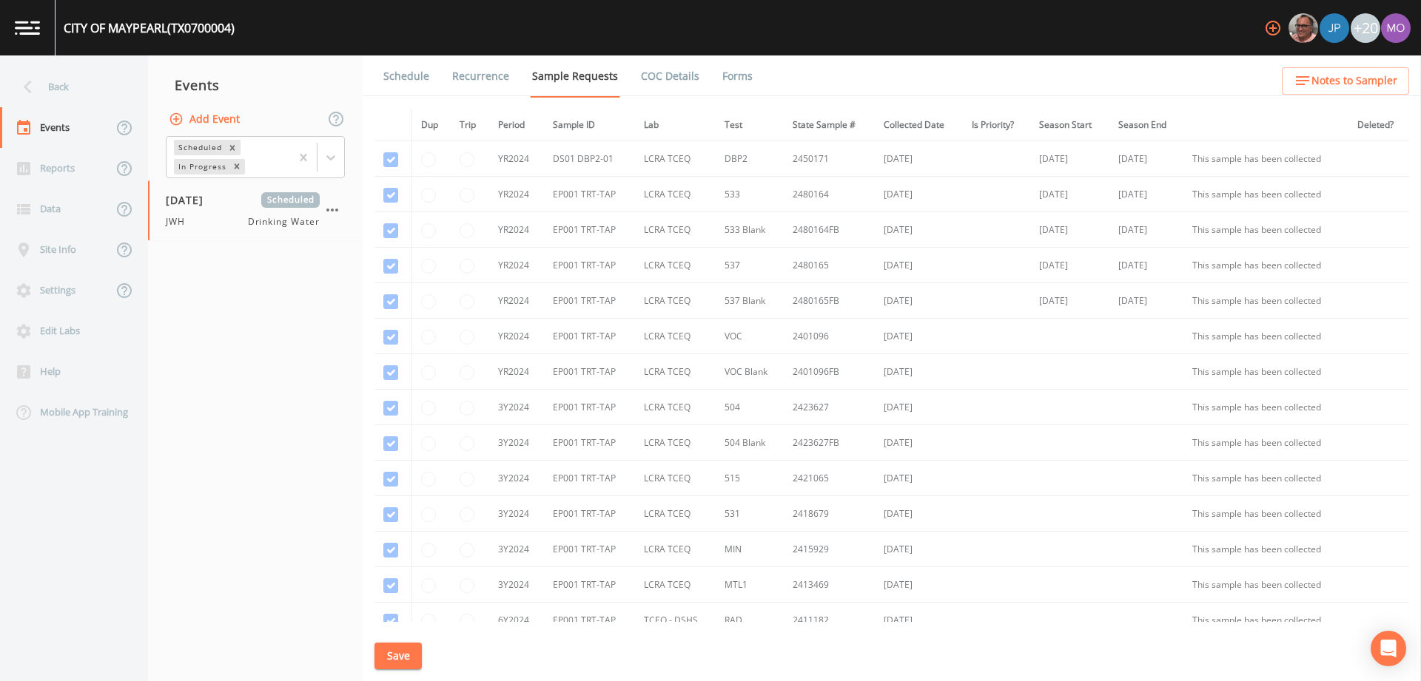
click at [735, 73] on link "Forms" at bounding box center [737, 75] width 35 height 41
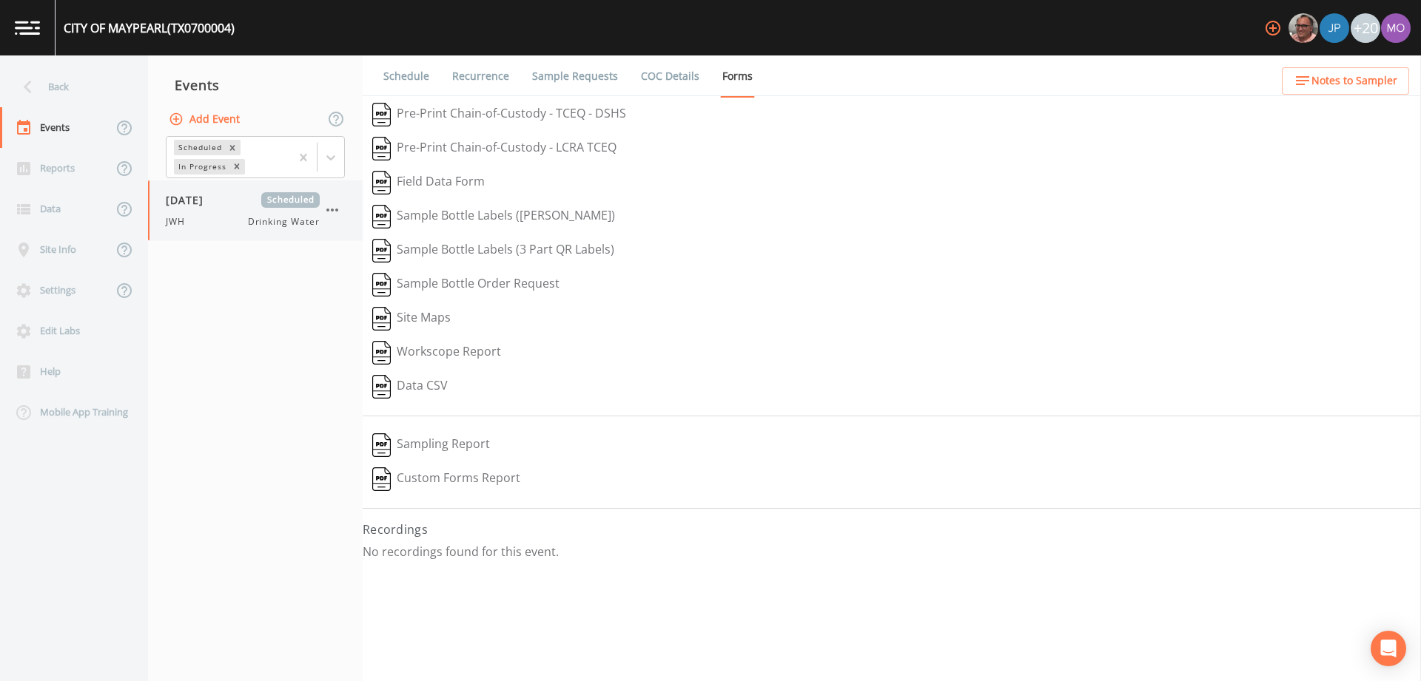
click at [335, 204] on icon "button" at bounding box center [332, 210] width 18 height 18
click at [362, 294] on p "Delete" at bounding box center [405, 297] width 95 height 18
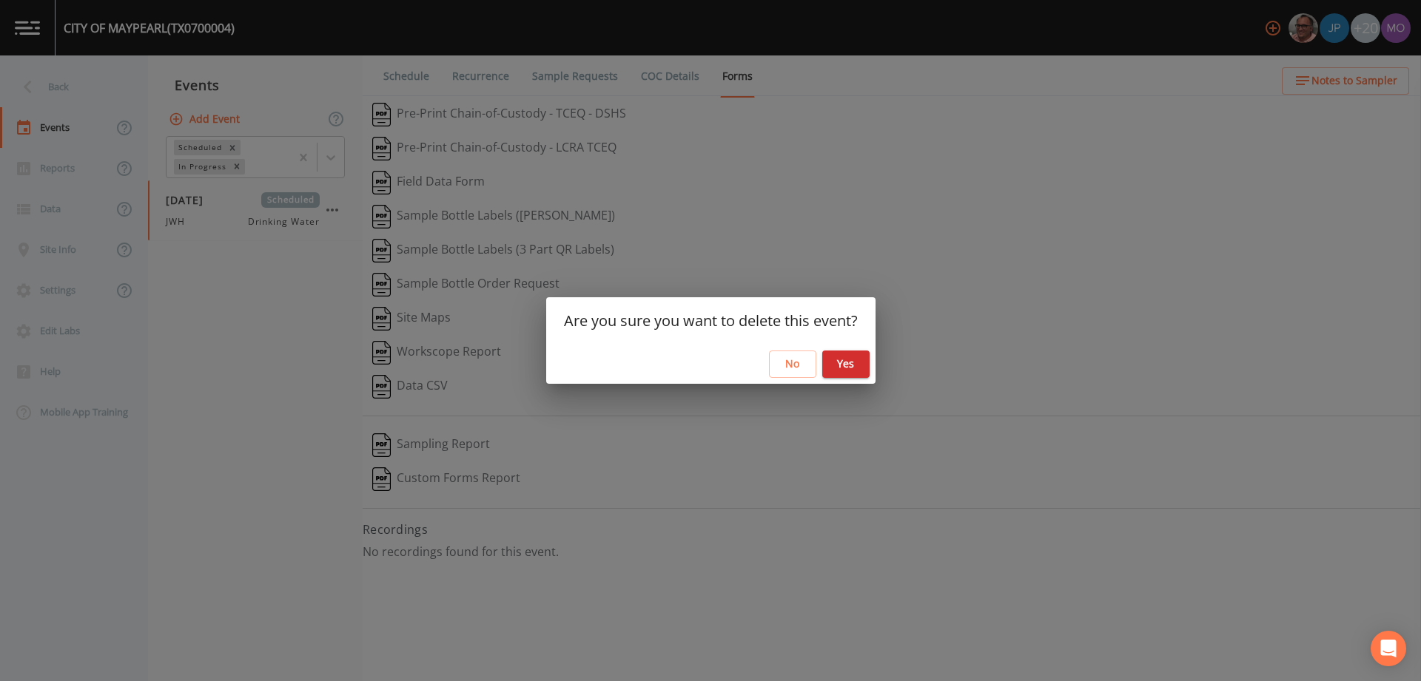
click at [846, 367] on button "Yes" at bounding box center [845, 364] width 47 height 27
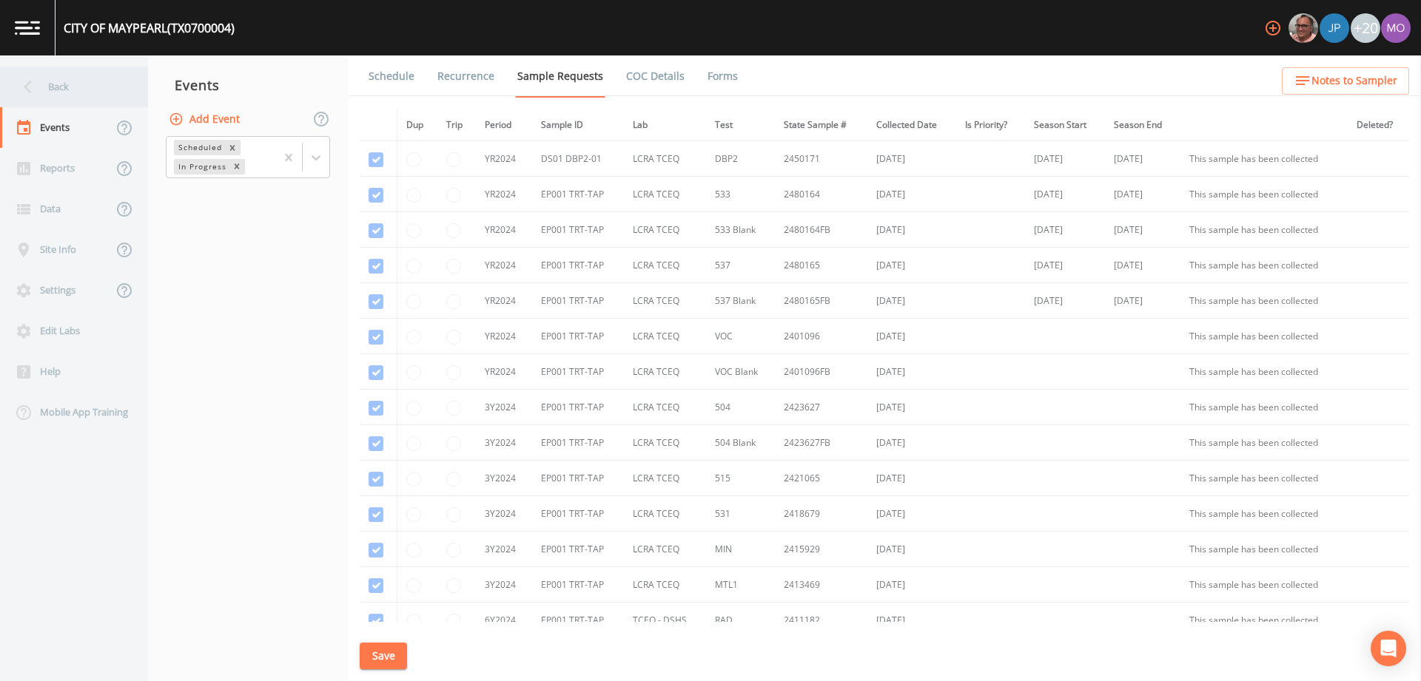
click at [71, 92] on div "Back" at bounding box center [66, 87] width 133 height 41
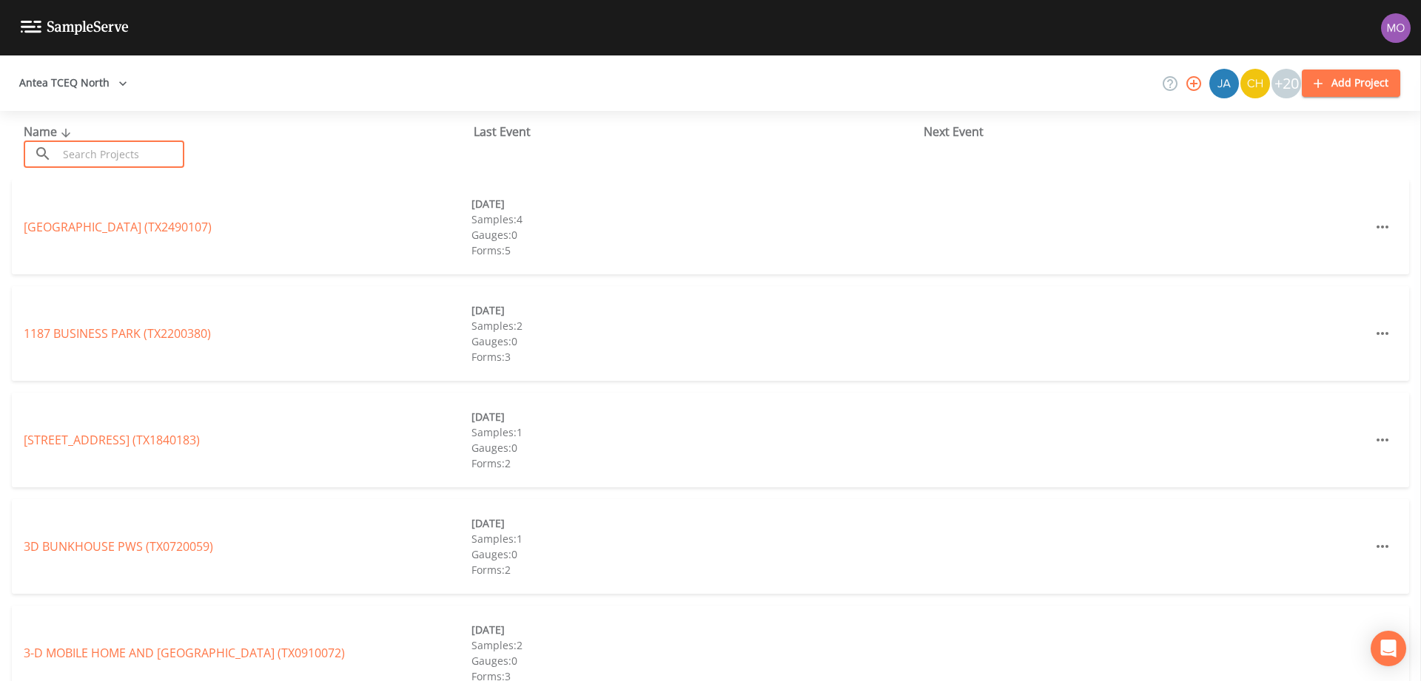
click at [80, 149] on input "text" at bounding box center [121, 154] width 127 height 27
paste input "TX1260094"
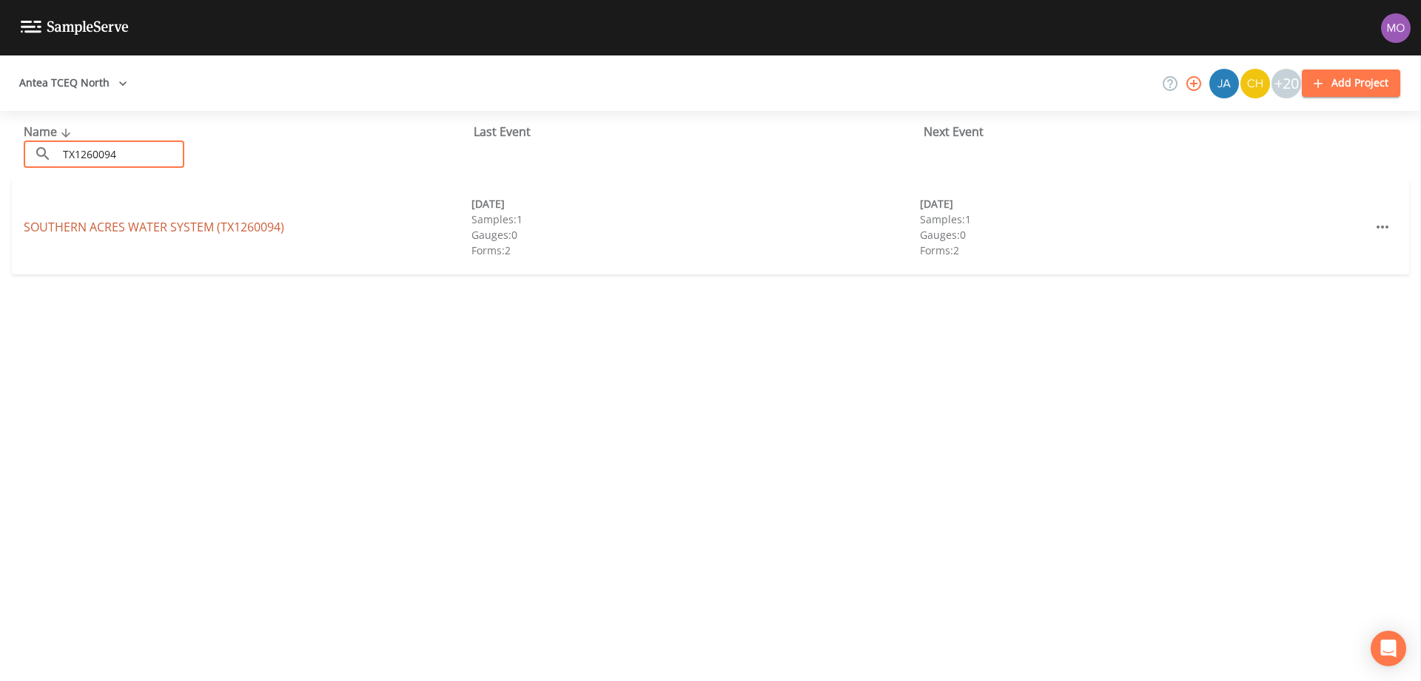
type input "TX1260094"
click at [121, 225] on link "SOUTHERN ACRES WATER SYSTEM (TX1260094)" at bounding box center [154, 227] width 260 height 16
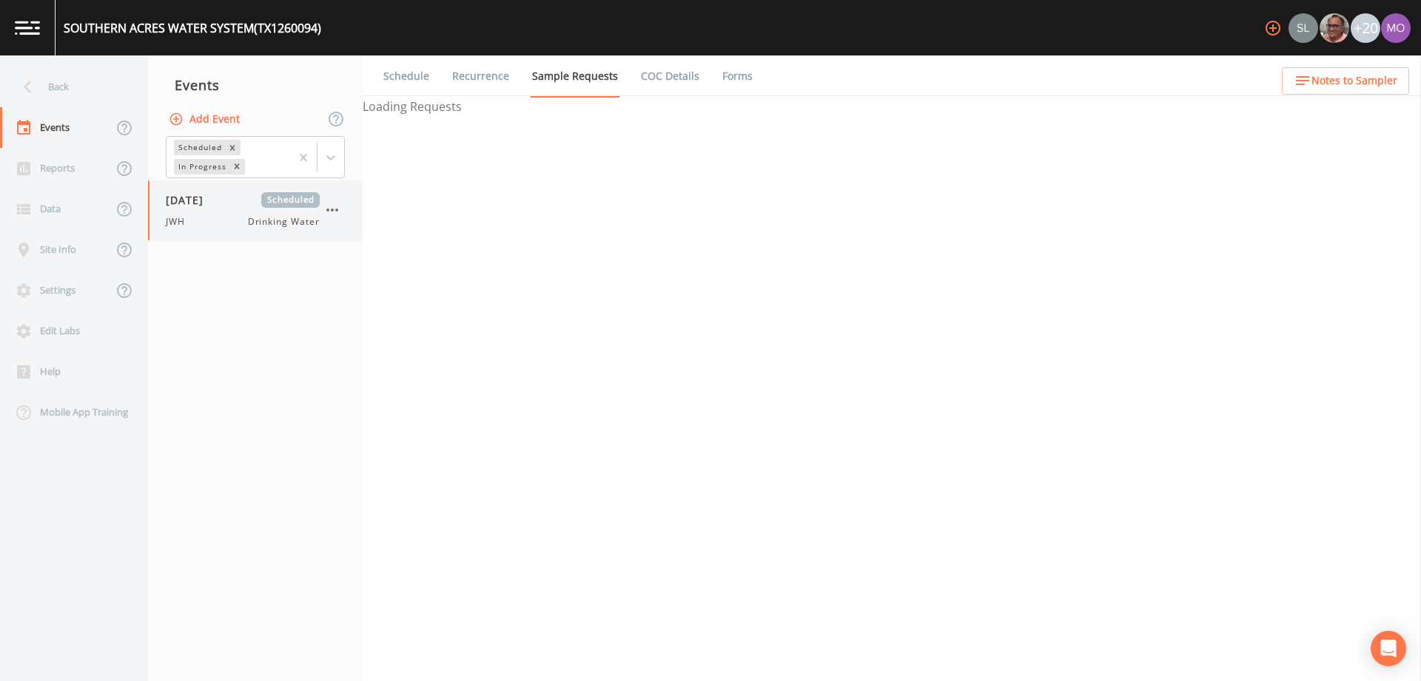
click at [210, 217] on div "JWH Drinking Water" at bounding box center [243, 221] width 154 height 13
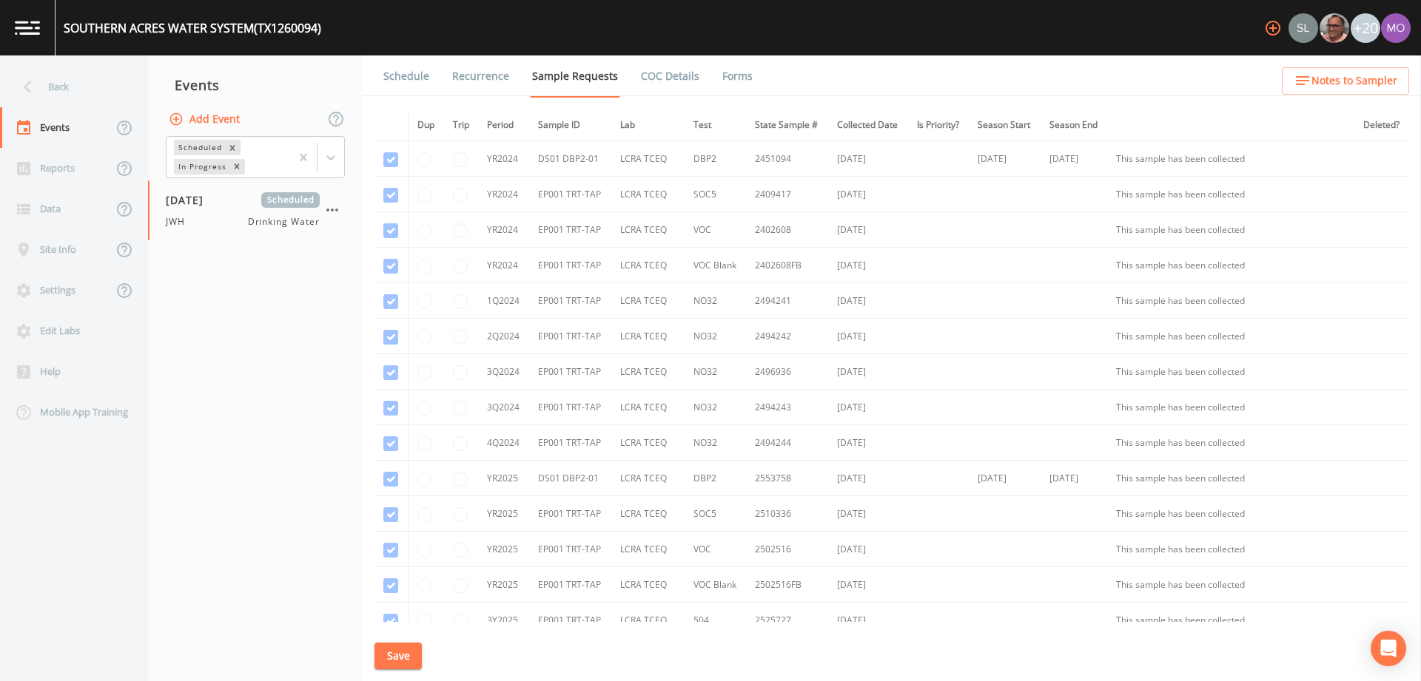
click at [725, 75] on link "Forms" at bounding box center [737, 75] width 35 height 41
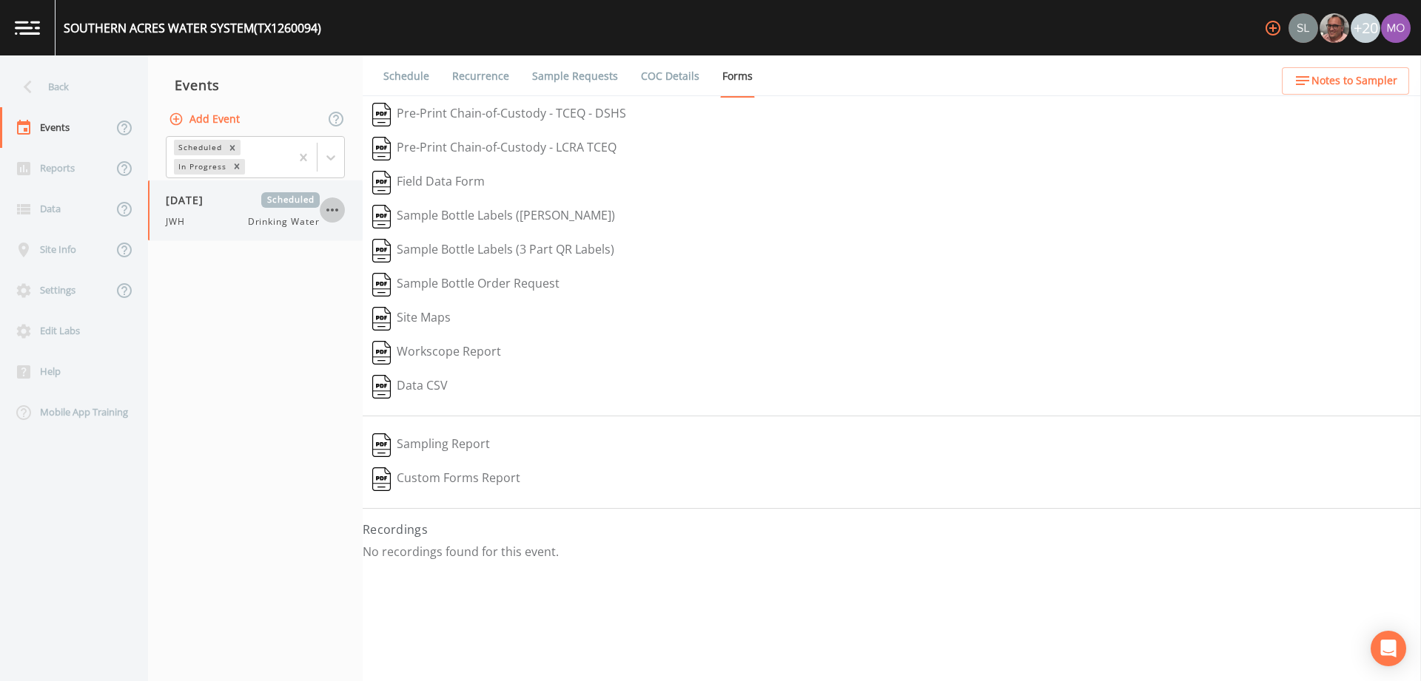
click at [329, 215] on icon "button" at bounding box center [332, 210] width 18 height 18
click at [378, 297] on p "Delete" at bounding box center [405, 297] width 95 height 18
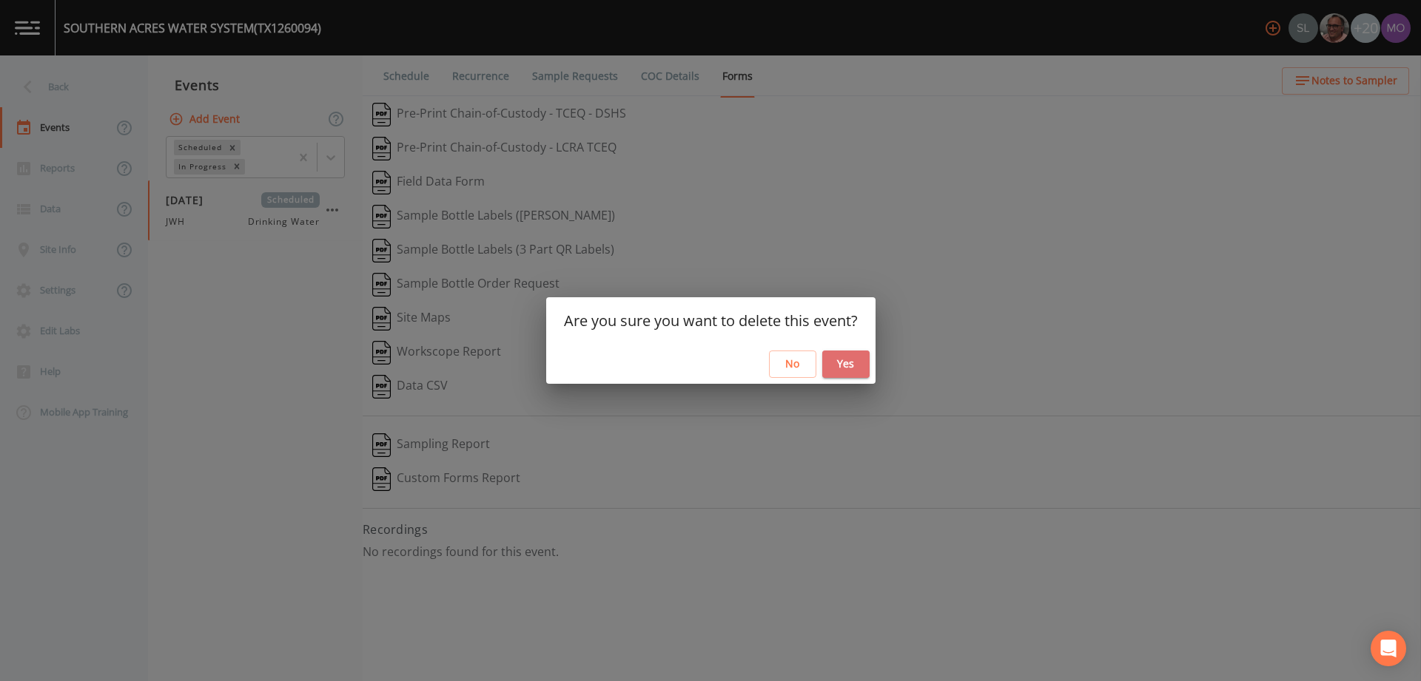
click at [839, 377] on button "Yes" at bounding box center [845, 364] width 47 height 27
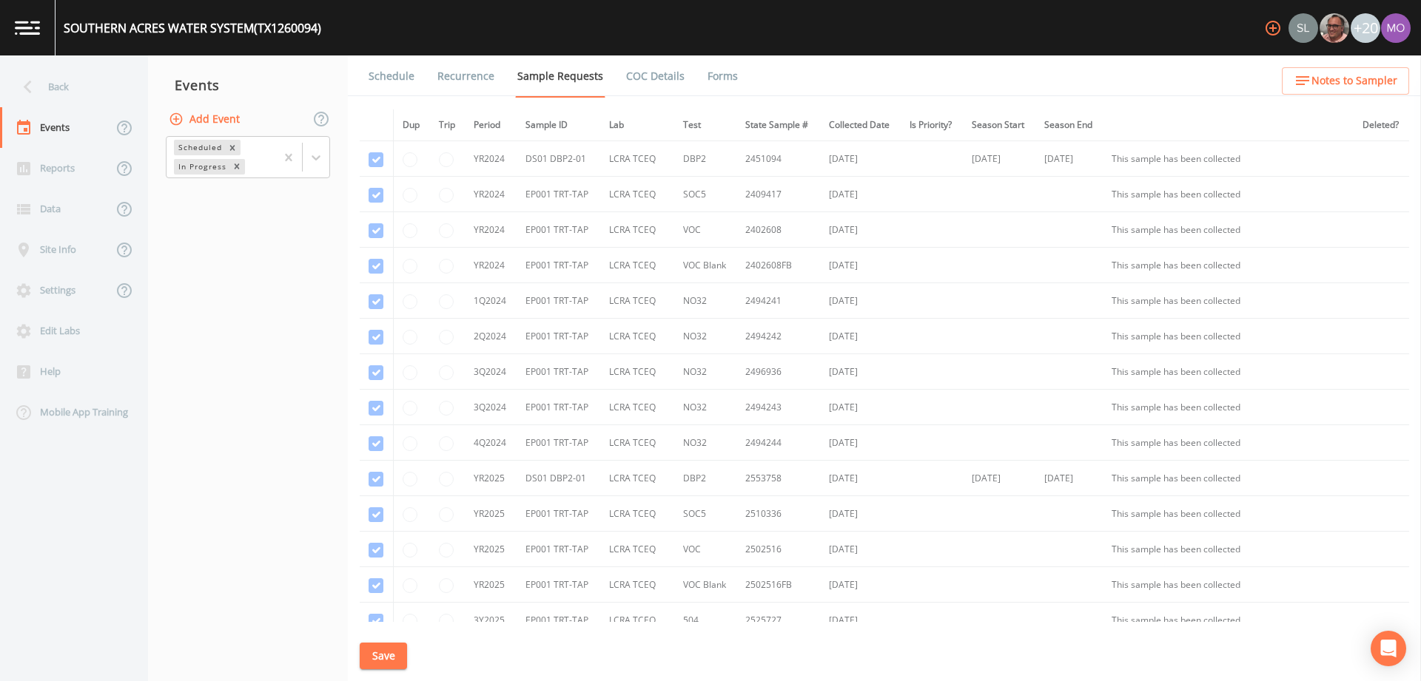
click at [209, 277] on nav "Events Add Event Scheduled In Progress" at bounding box center [248, 368] width 200 height 626
